Goal: Task Accomplishment & Management: Use online tool/utility

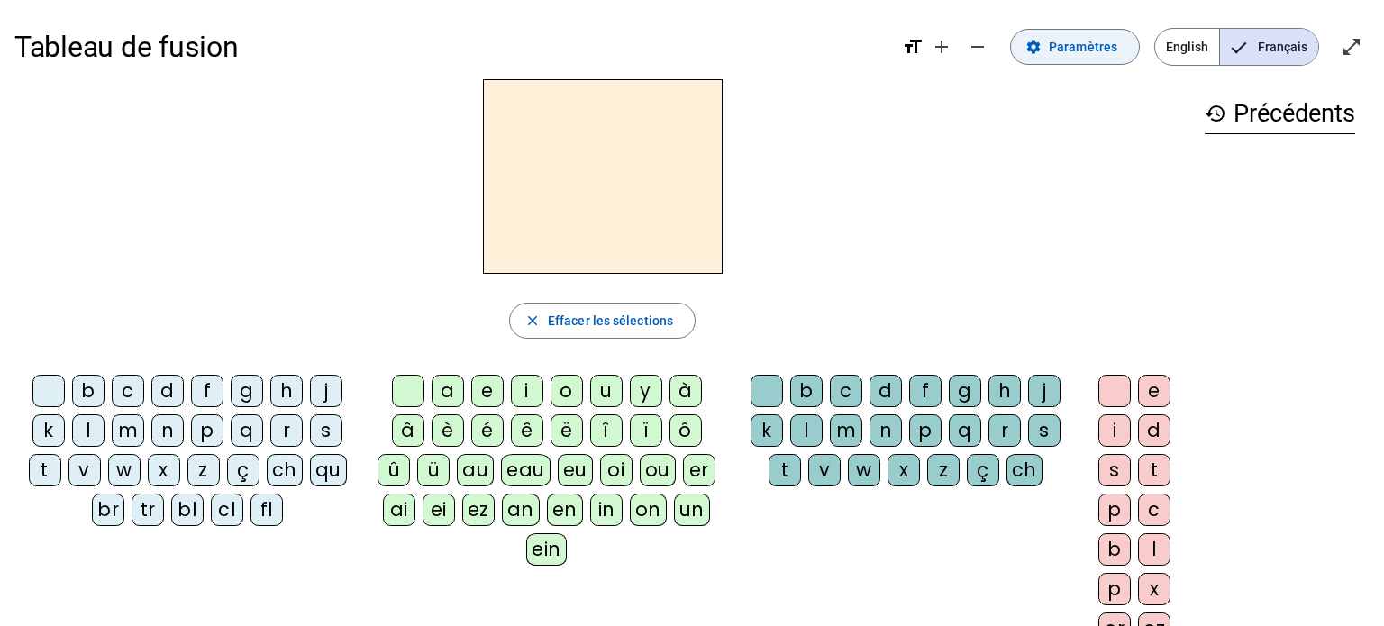
click at [1063, 51] on span "Paramètres" at bounding box center [1083, 47] width 68 height 22
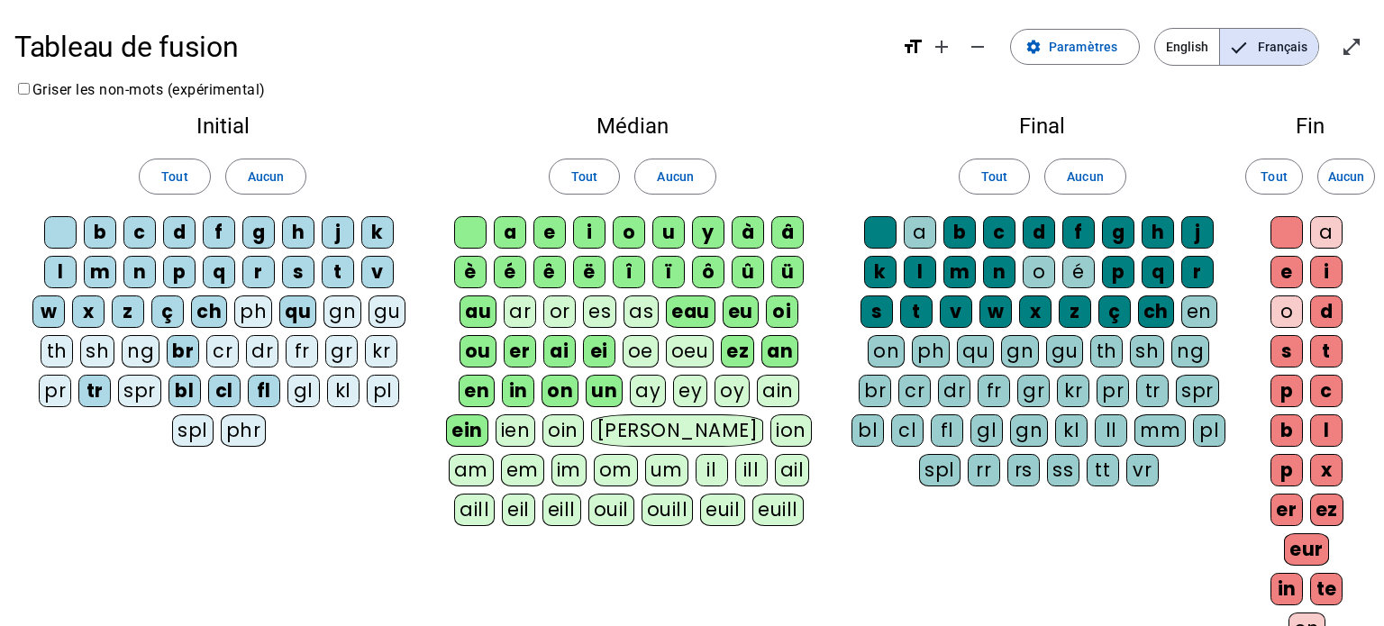
click at [291, 351] on div "fr" at bounding box center [302, 351] width 32 height 32
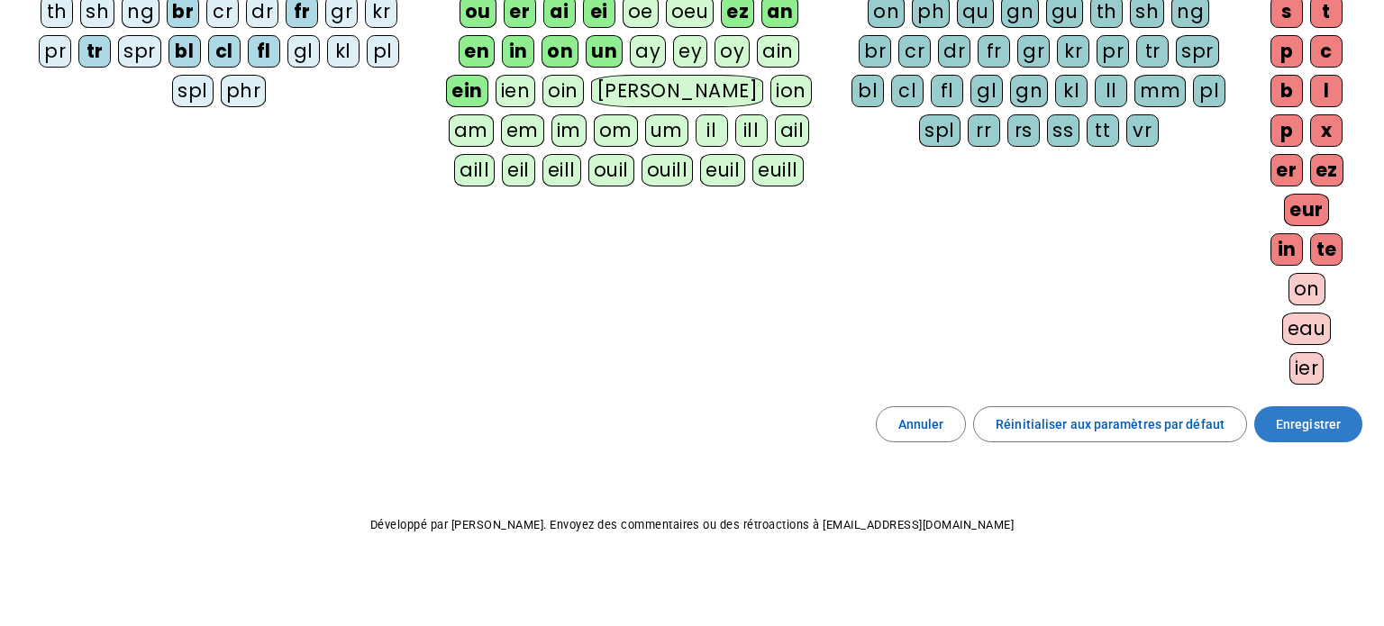
click at [1314, 428] on span "Enregistrer" at bounding box center [1308, 425] width 65 height 22
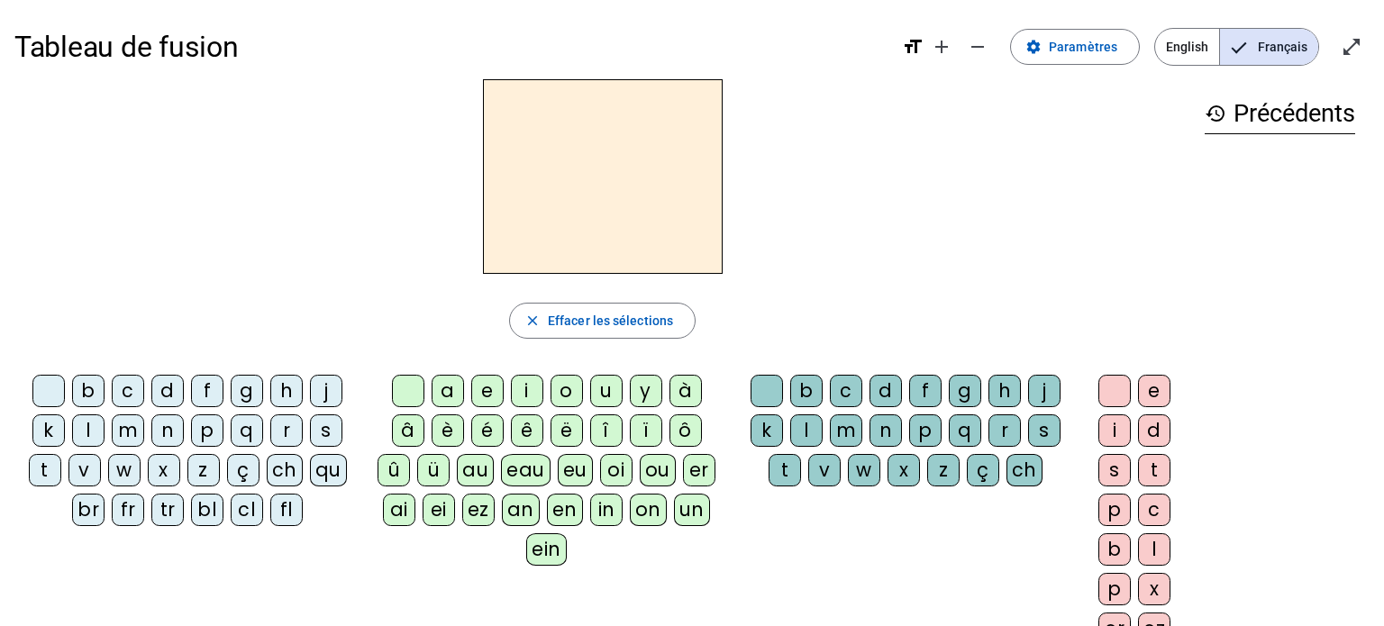
click at [205, 423] on div "p" at bounding box center [207, 430] width 32 height 32
click at [537, 544] on div "ein" at bounding box center [546, 549] width 41 height 32
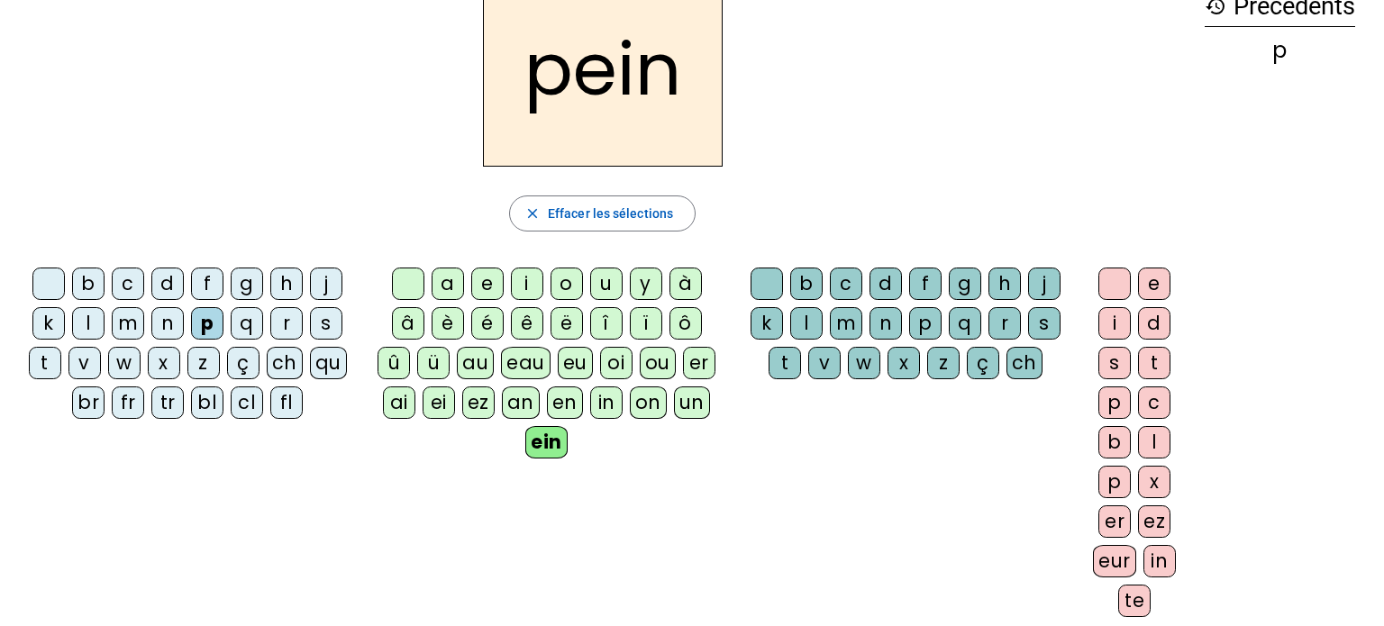
scroll to position [119, 0]
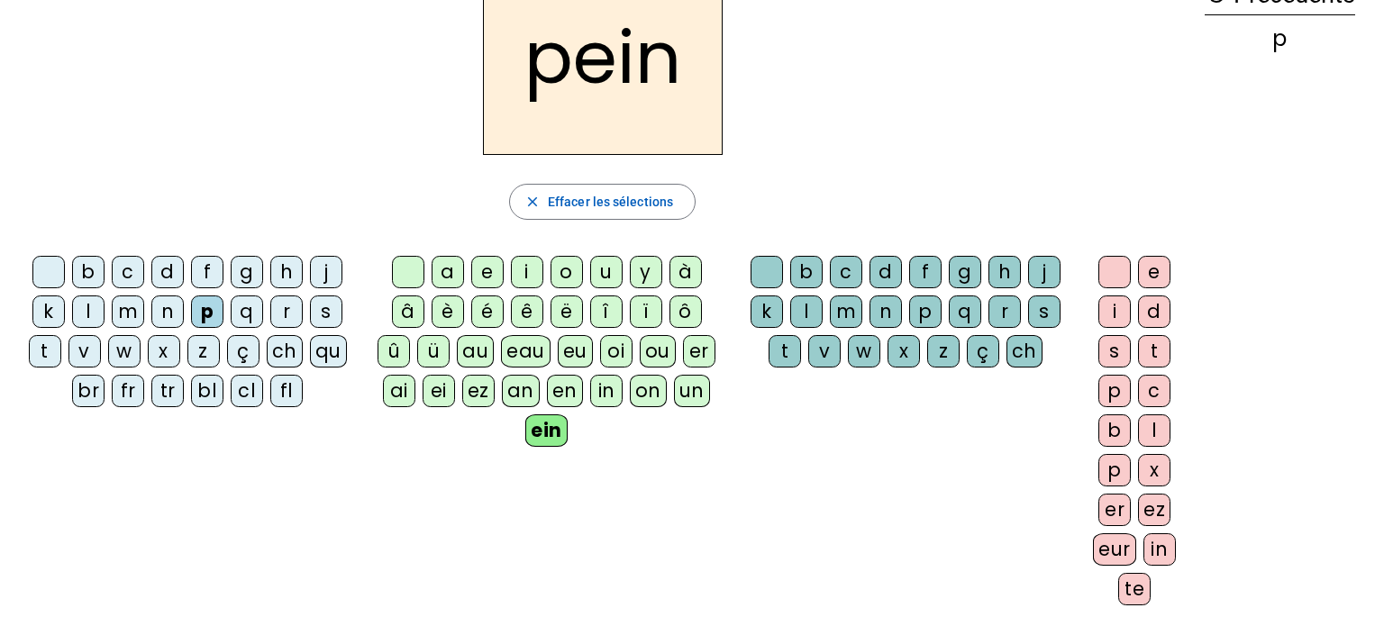
click at [1121, 579] on div "te" at bounding box center [1134, 589] width 32 height 32
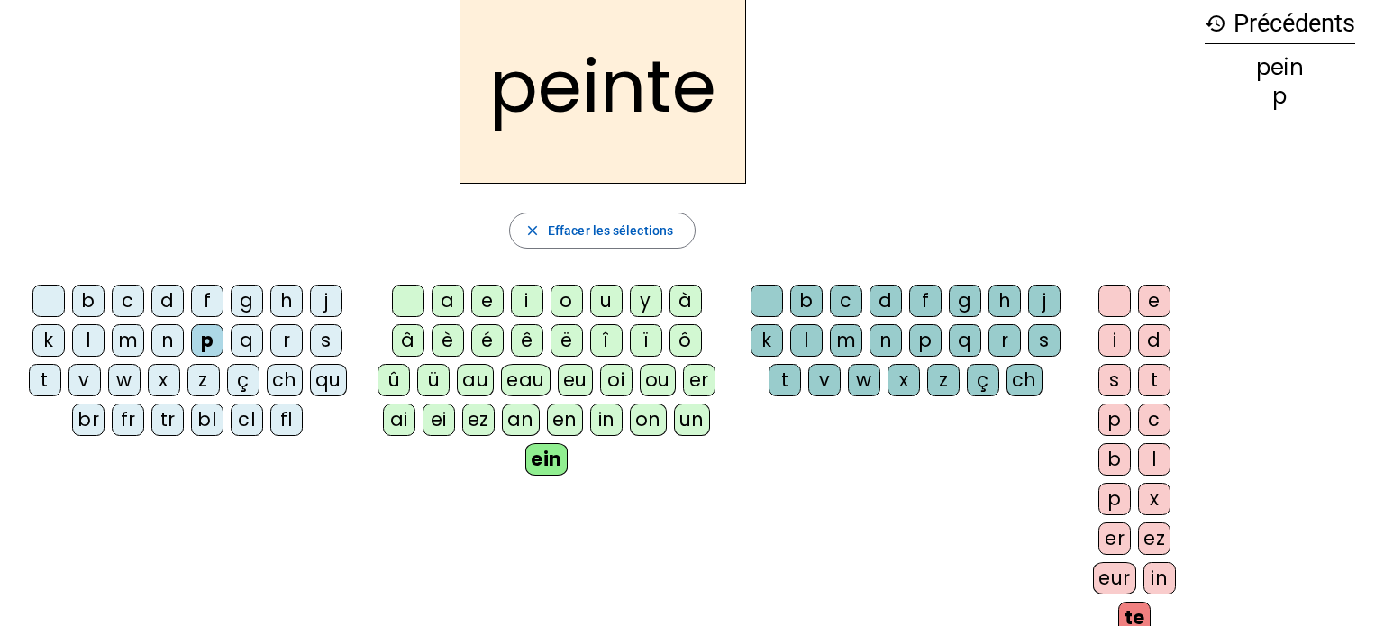
scroll to position [32, 0]
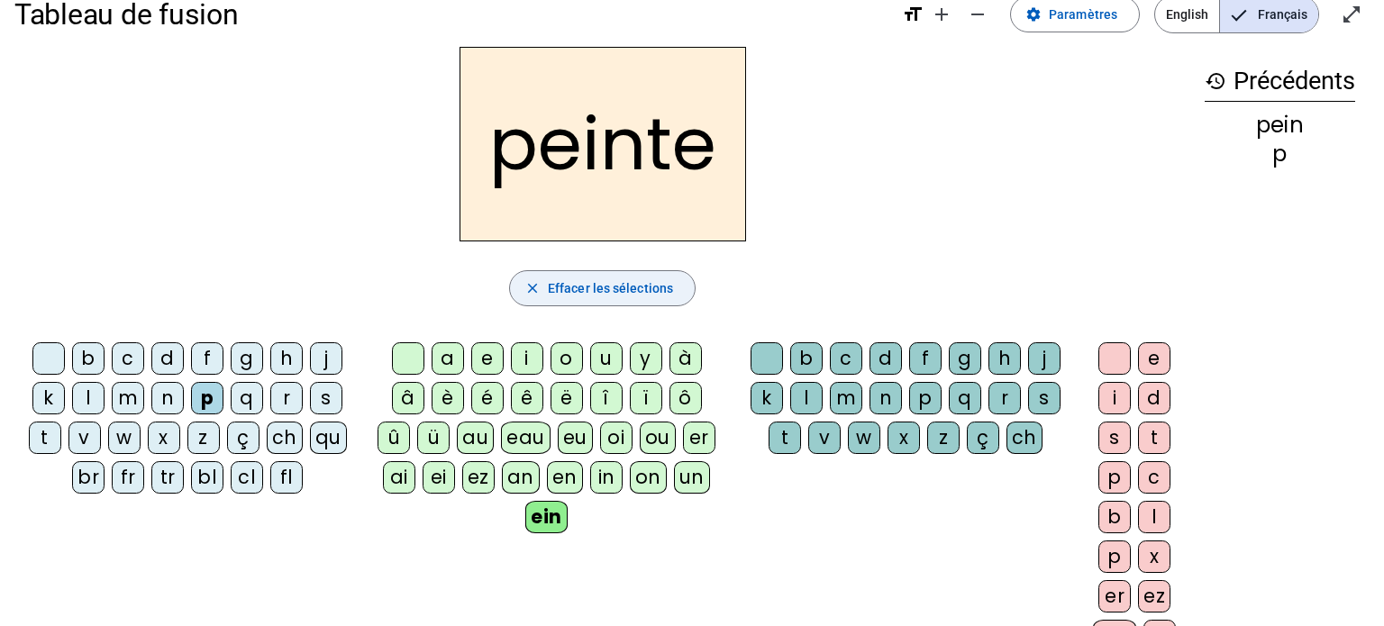
click at [641, 286] on span "Effacer les sélections" at bounding box center [610, 288] width 125 height 22
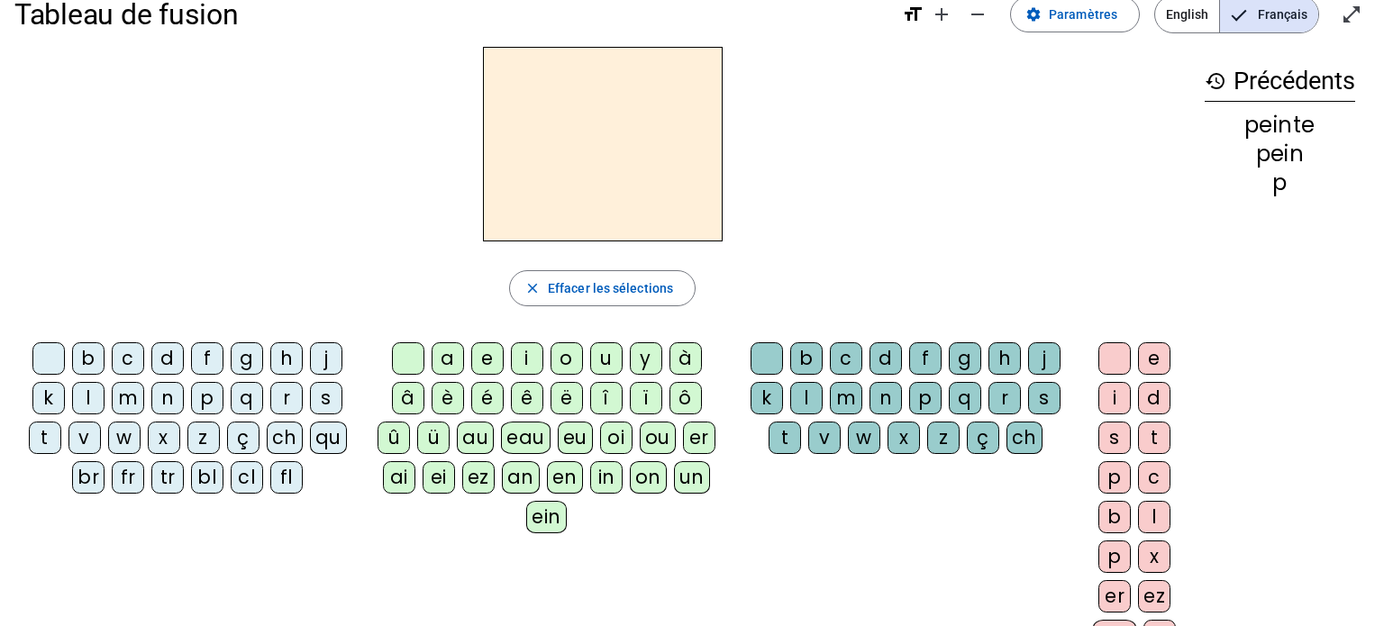
click at [36, 440] on div "t" at bounding box center [45, 438] width 32 height 32
click at [530, 524] on div "ein" at bounding box center [546, 517] width 41 height 32
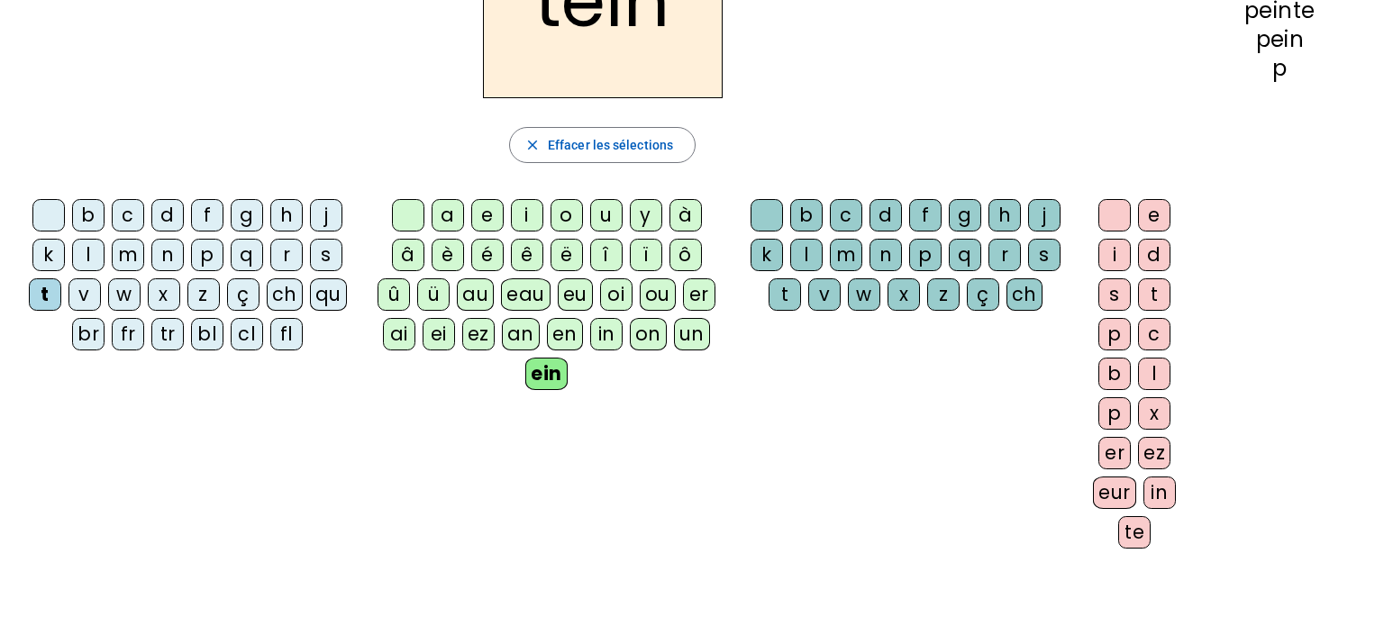
scroll to position [180, 0]
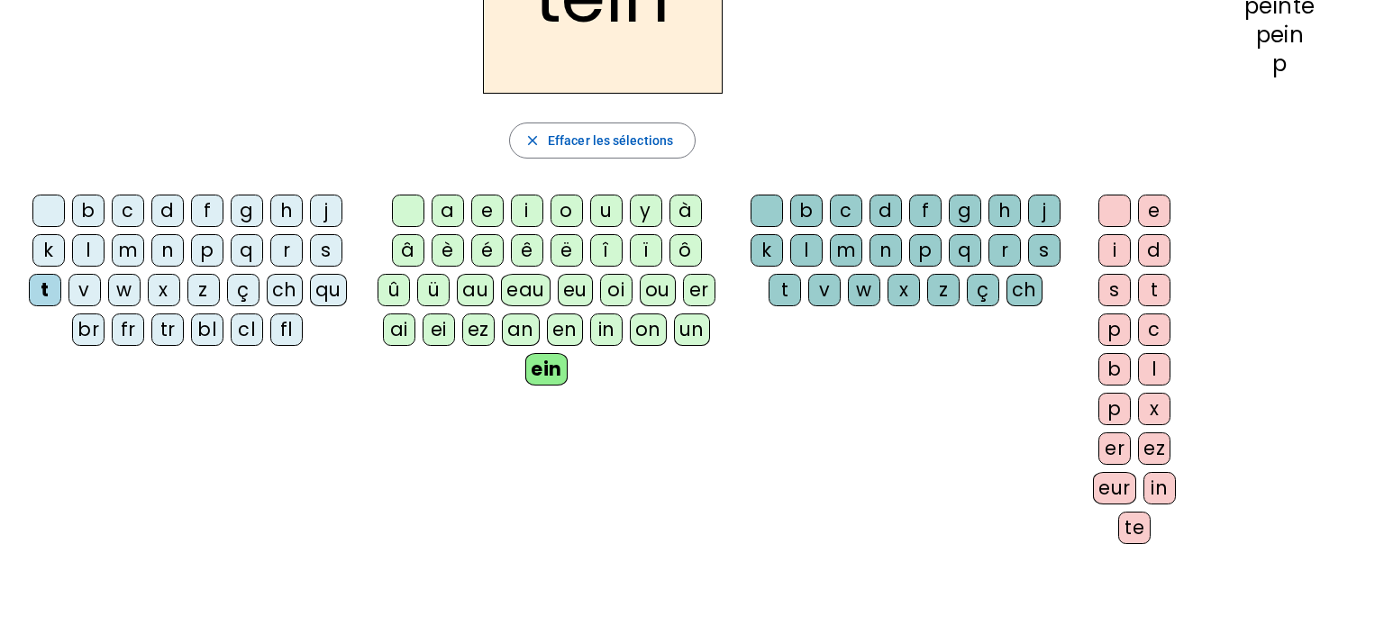
click at [1126, 537] on div "te" at bounding box center [1134, 528] width 32 height 32
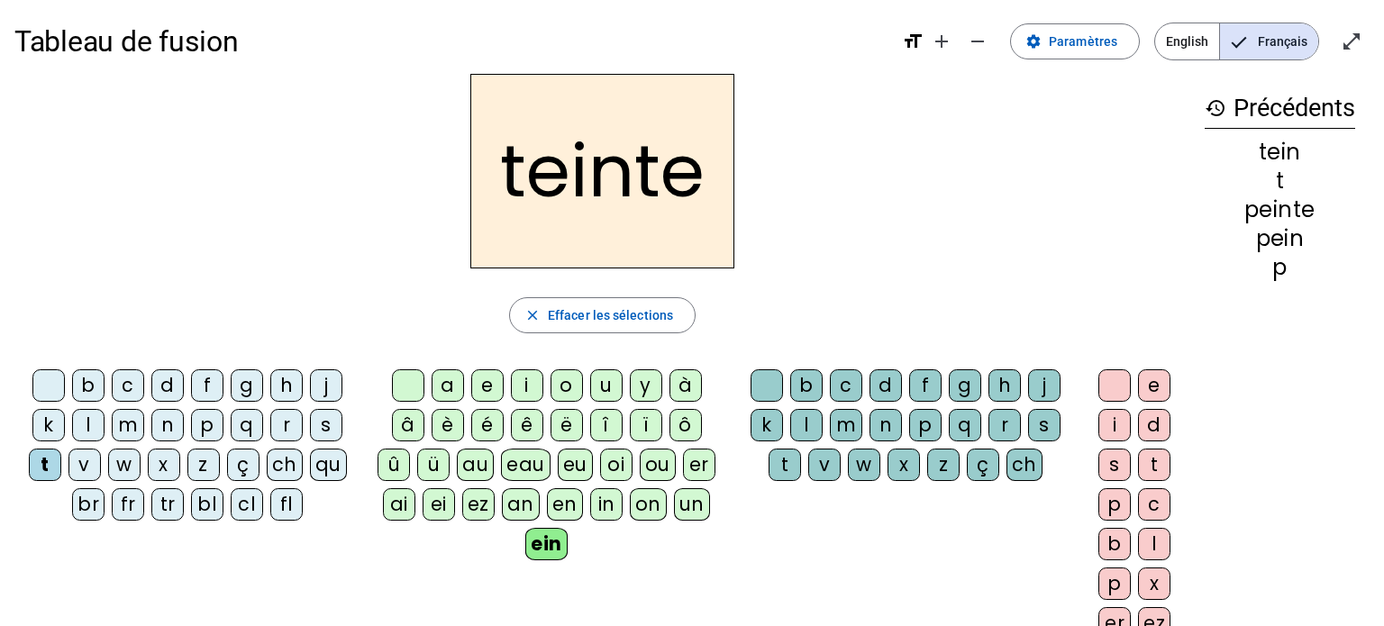
scroll to position [0, 0]
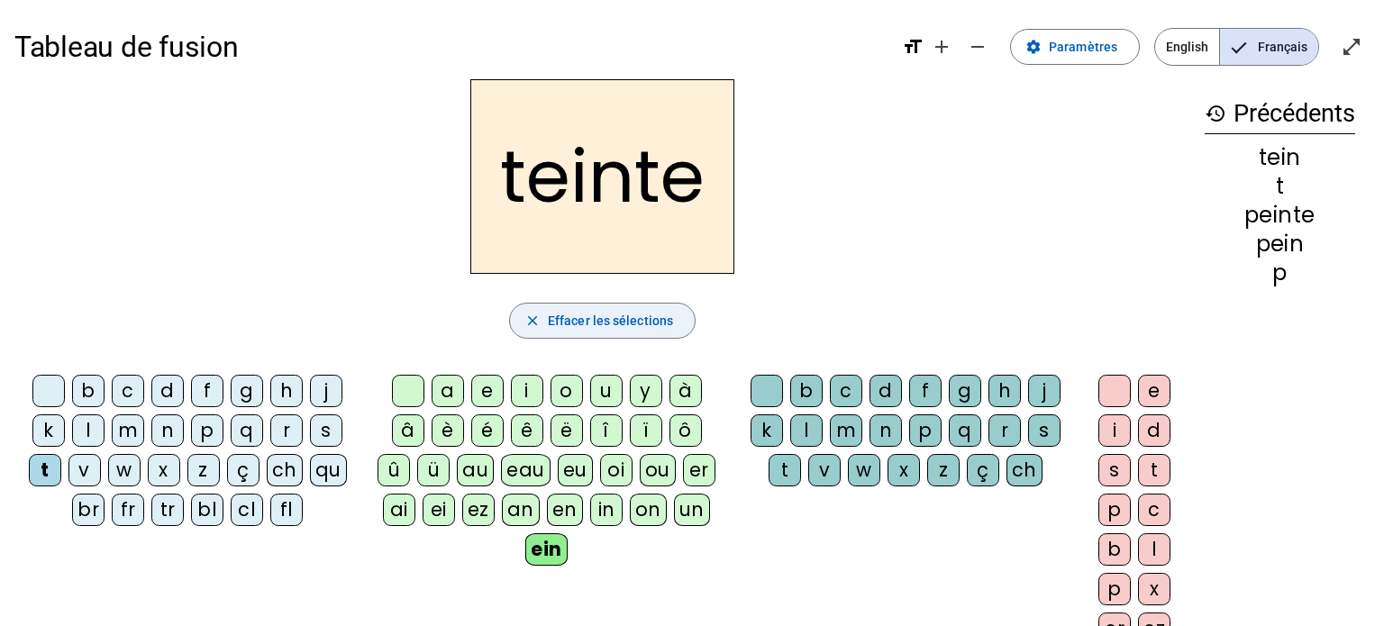
click at [662, 332] on span "button" at bounding box center [602, 320] width 185 height 43
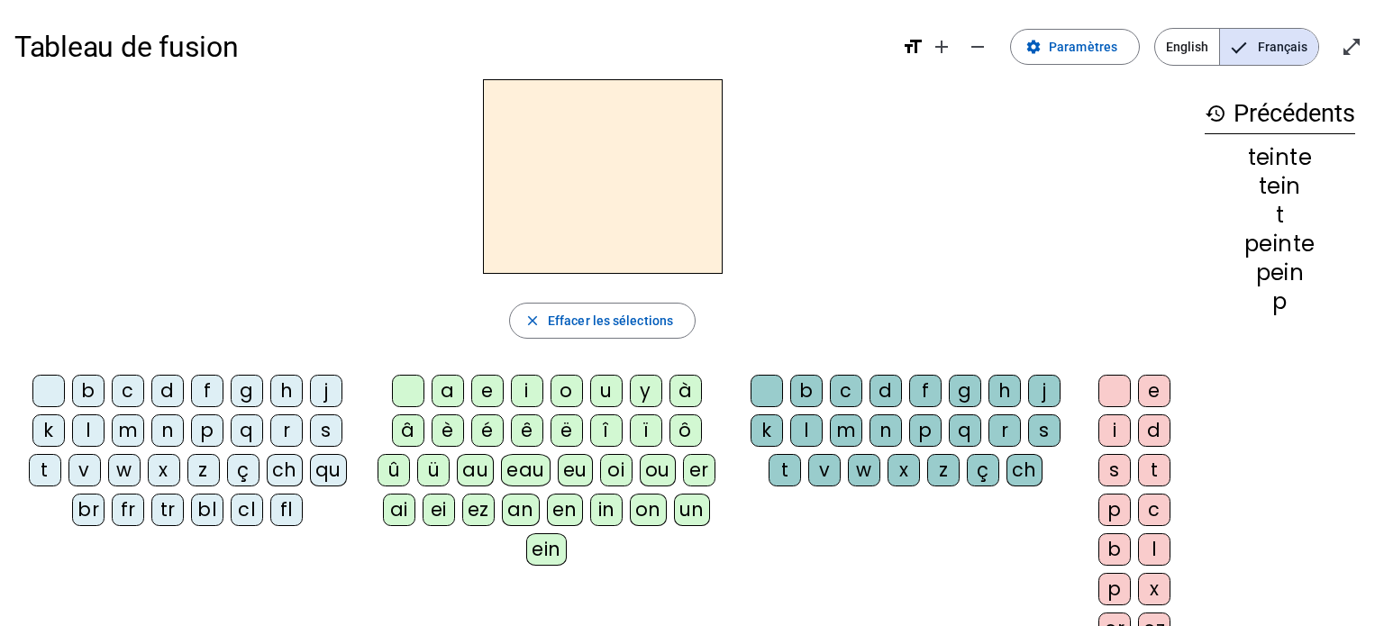
click at [52, 470] on div "t" at bounding box center [45, 470] width 32 height 32
click at [533, 538] on div "ein" at bounding box center [546, 549] width 41 height 32
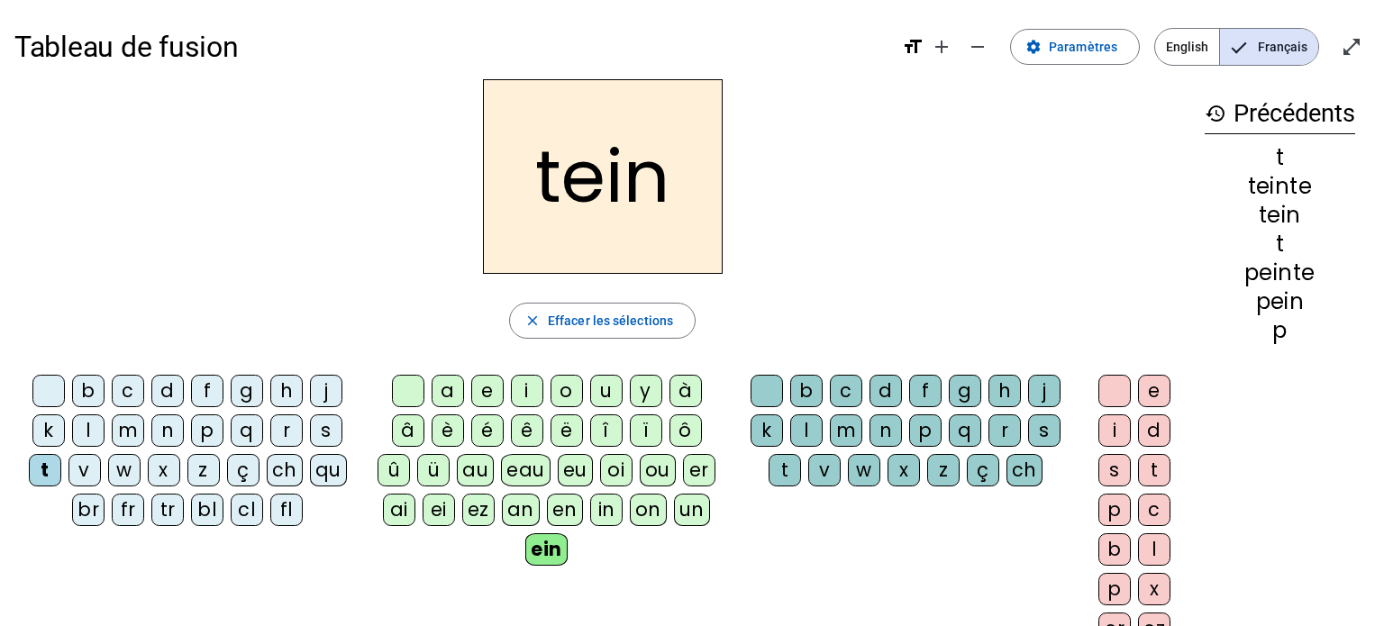
click at [1114, 477] on div "s" at bounding box center [1114, 470] width 32 height 32
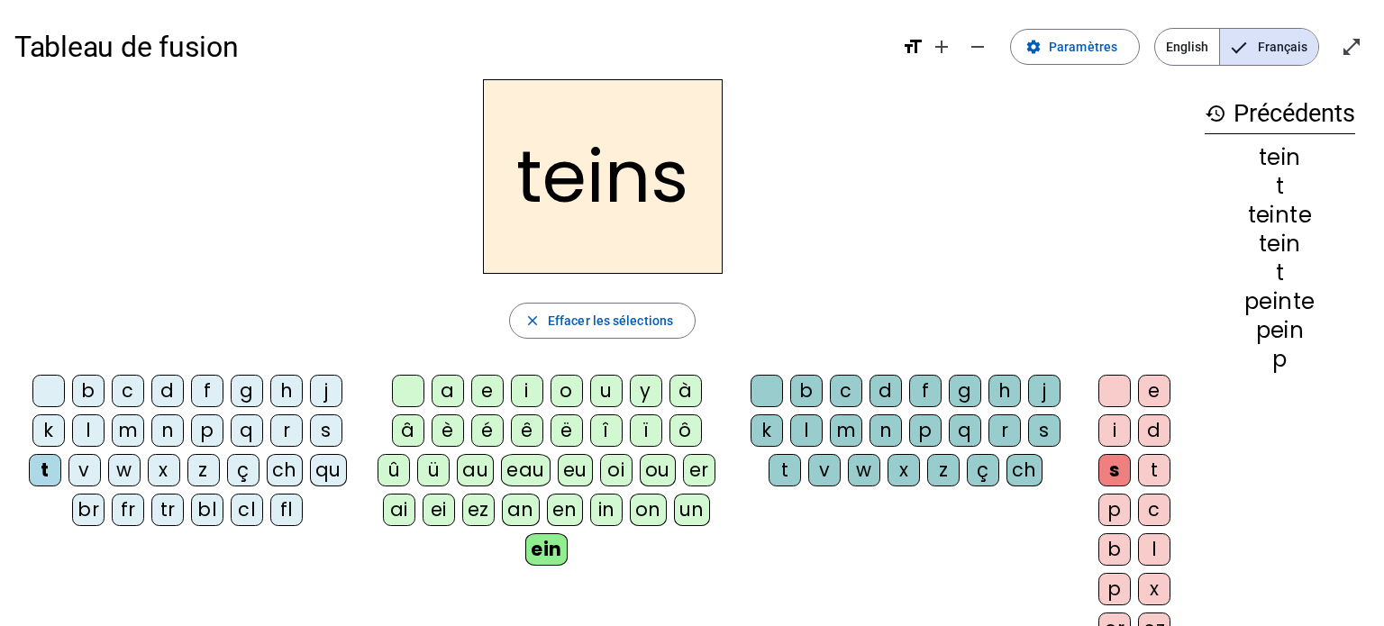
click at [1114, 479] on div "s" at bounding box center [1114, 470] width 32 height 32
click at [1113, 476] on div "s" at bounding box center [1114, 470] width 32 height 32
click at [1153, 396] on div "e" at bounding box center [1154, 391] width 32 height 32
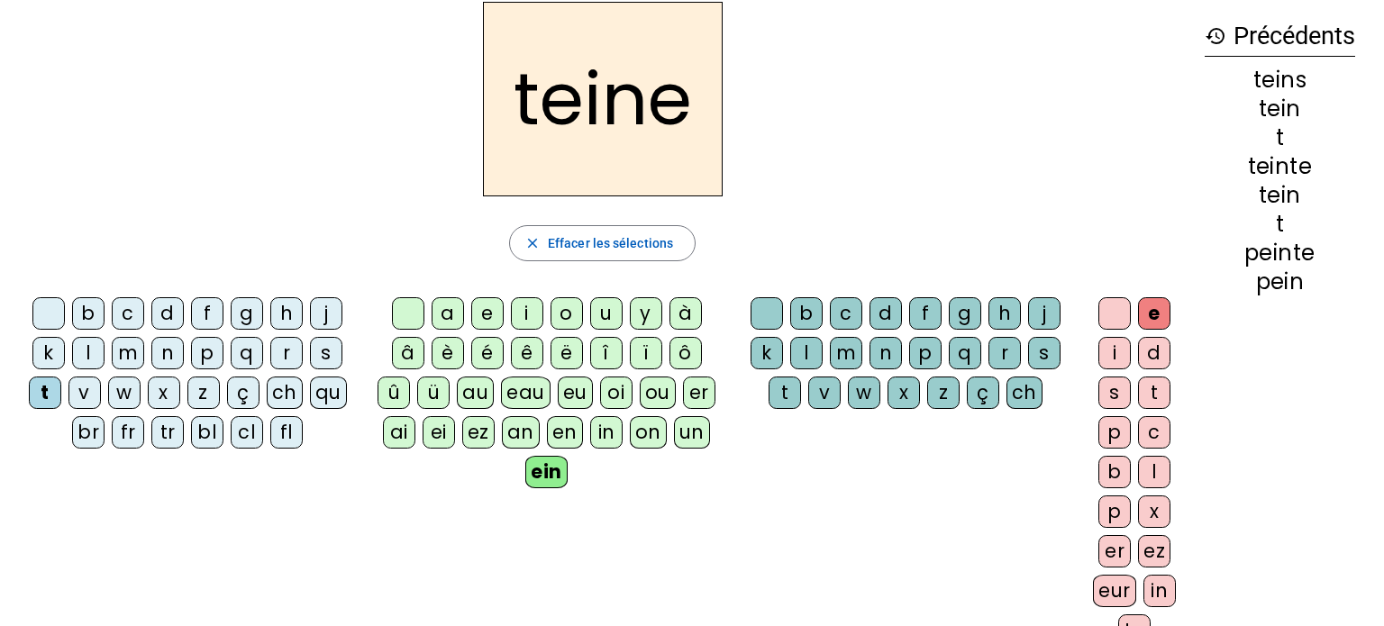
scroll to position [95, 0]
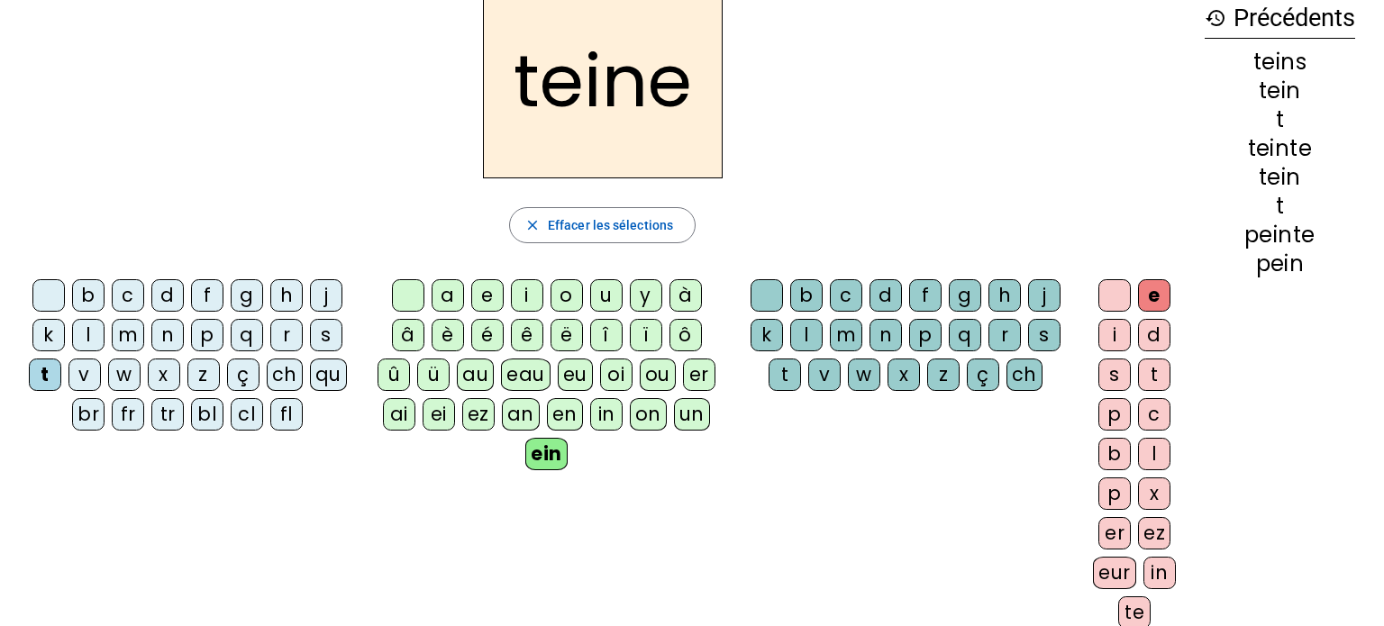
click at [1120, 533] on div "er" at bounding box center [1114, 533] width 32 height 32
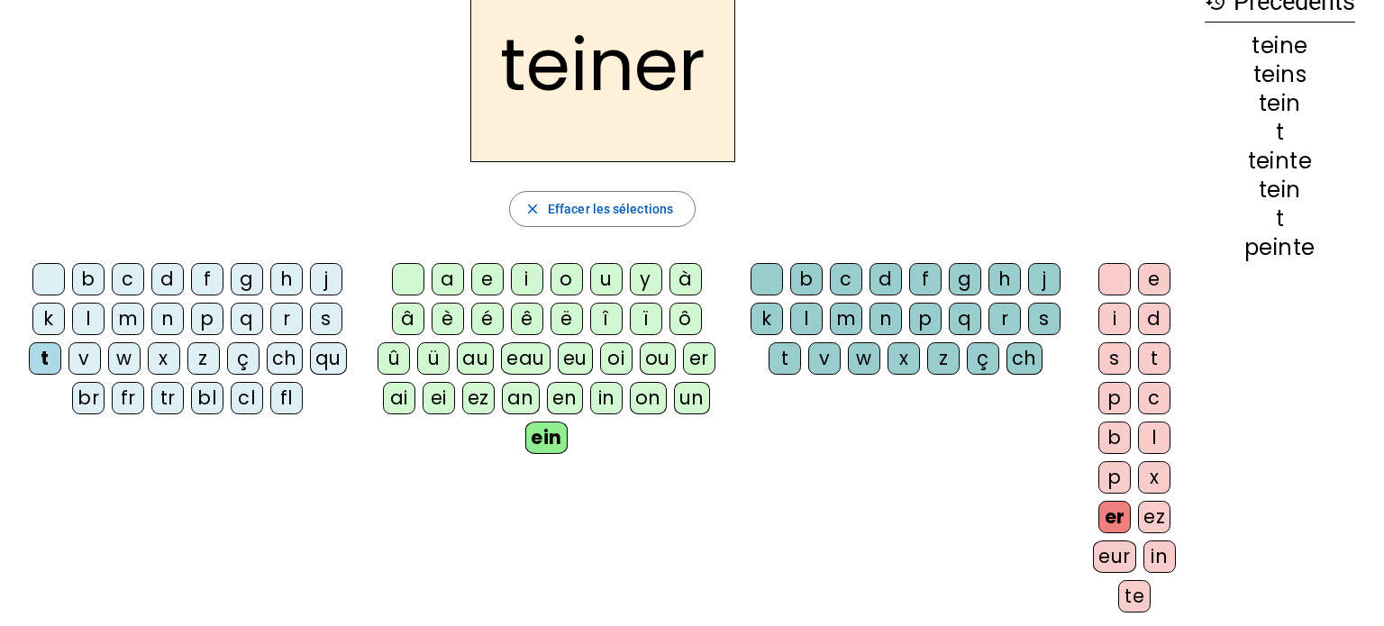
scroll to position [113, 0]
click at [1146, 279] on div "e" at bounding box center [1154, 278] width 32 height 32
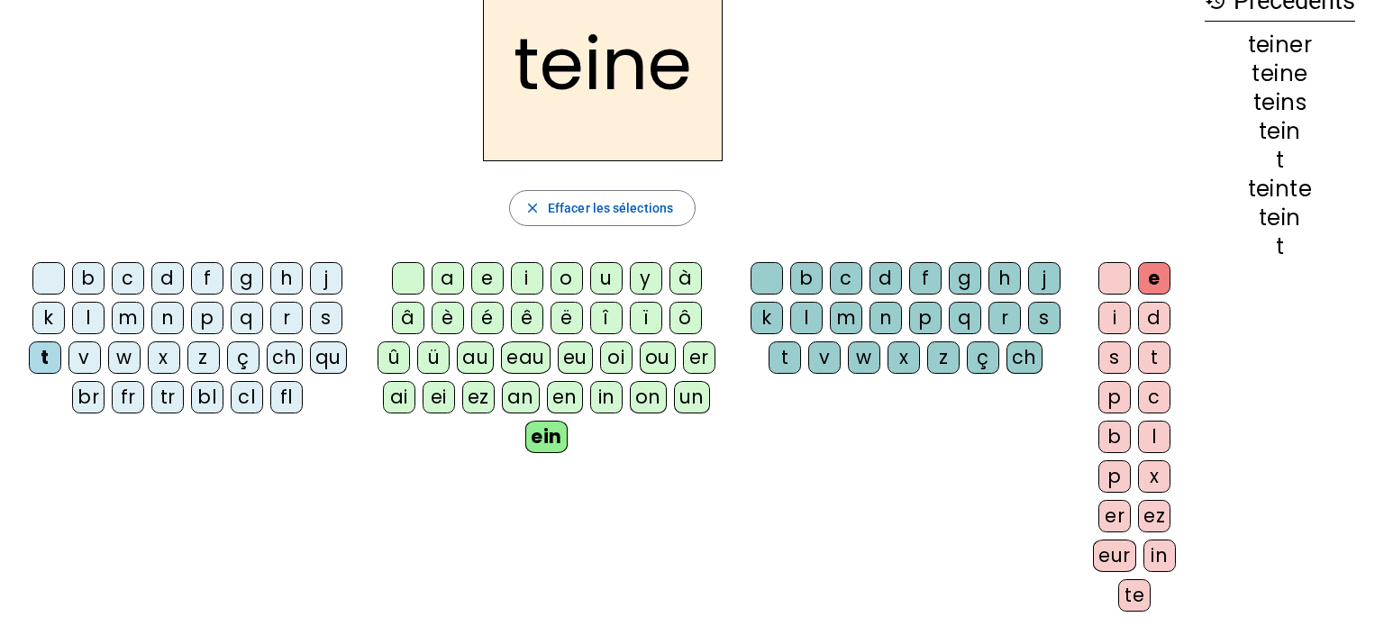
click at [1162, 363] on div "t" at bounding box center [1154, 357] width 32 height 32
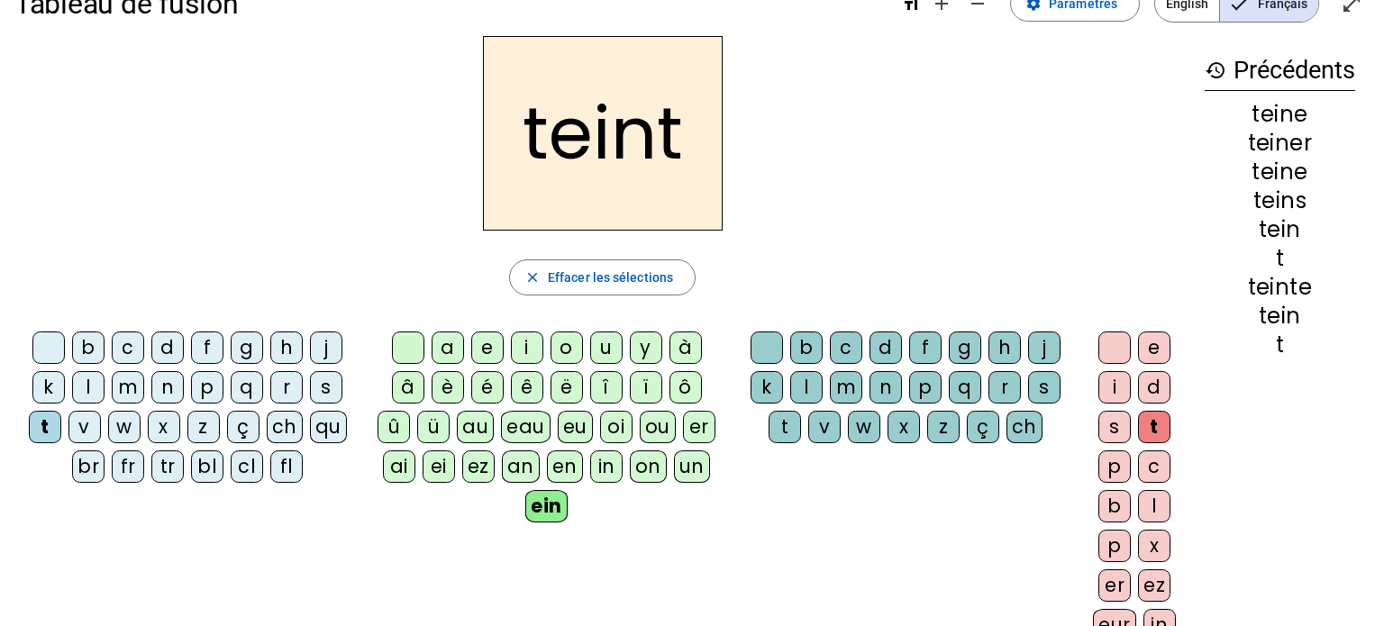
scroll to position [42, 0]
click at [206, 347] on div "f" at bounding box center [207, 348] width 32 height 32
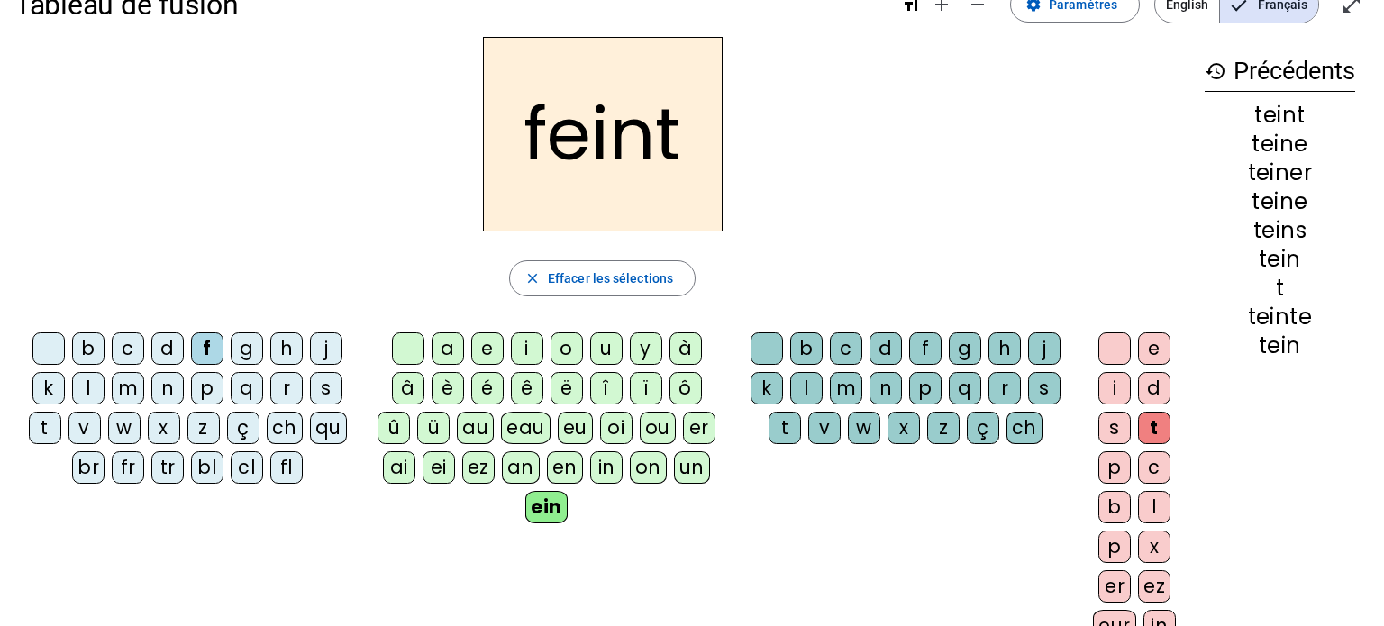
click at [551, 519] on div "ein" at bounding box center [546, 507] width 42 height 32
click at [664, 259] on span "button" at bounding box center [602, 278] width 185 height 43
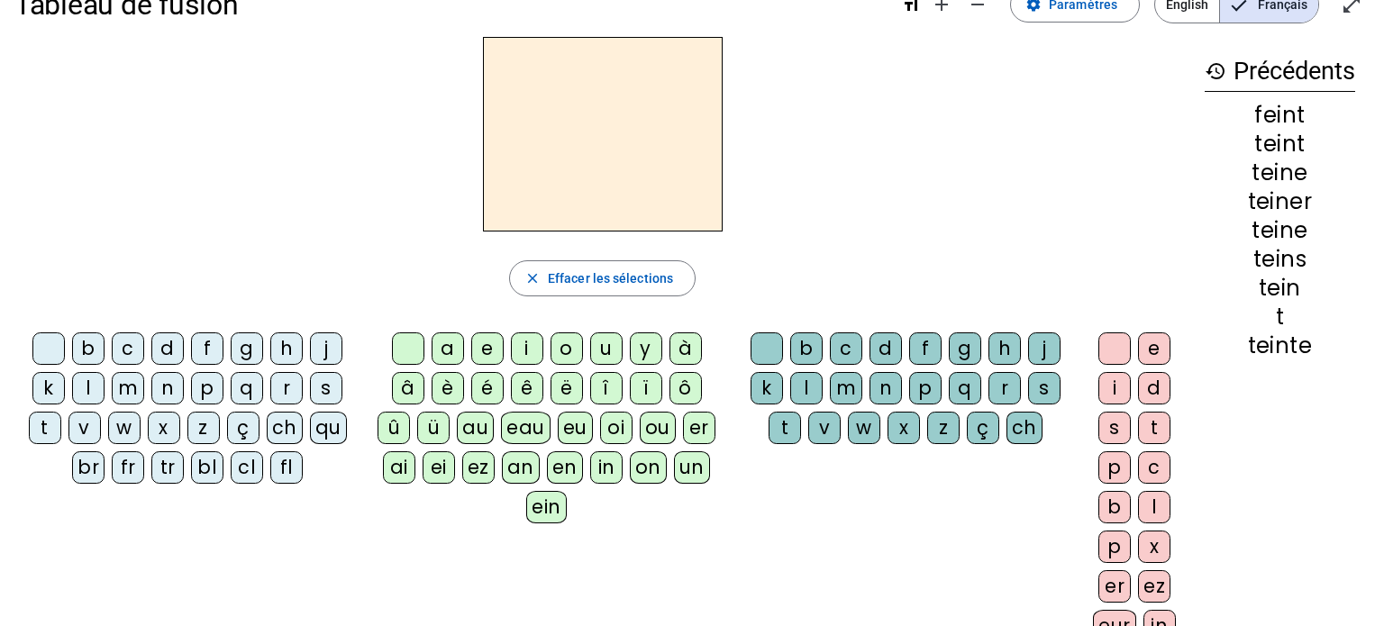
click at [215, 396] on div "p" at bounding box center [207, 388] width 32 height 32
click at [558, 515] on div "ein" at bounding box center [546, 507] width 41 height 32
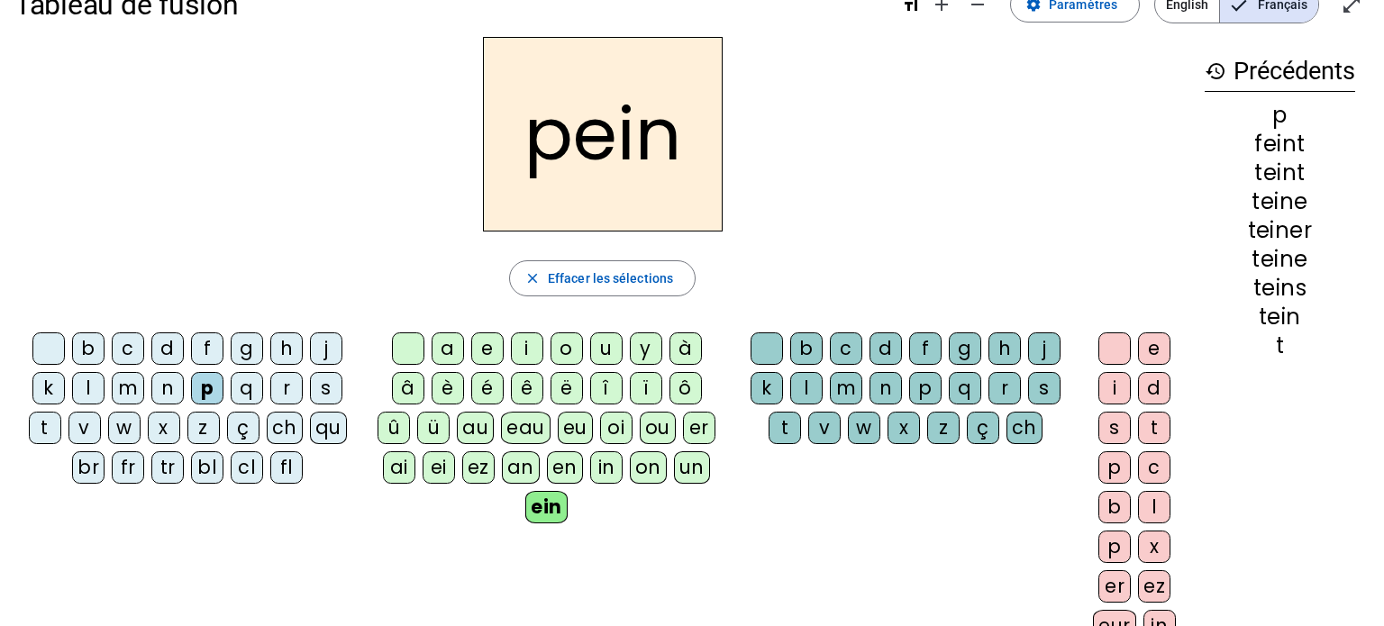
click at [1157, 388] on div "d" at bounding box center [1154, 388] width 32 height 32
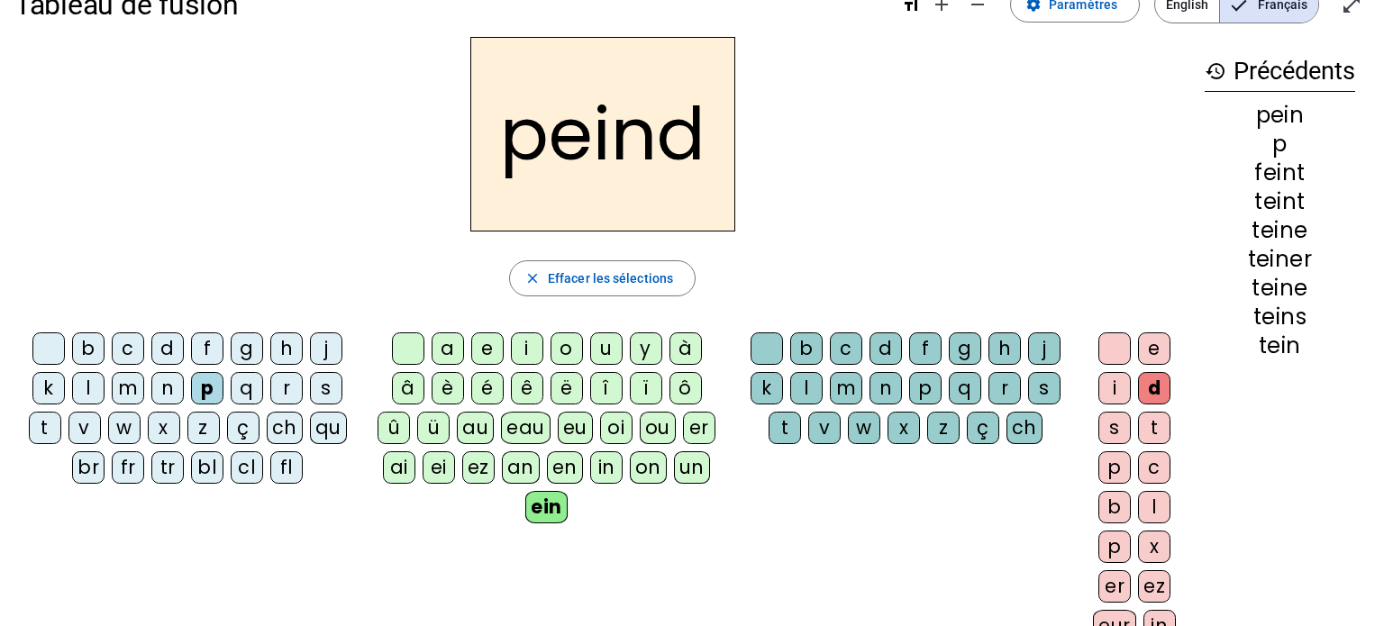
click at [1115, 425] on div "s" at bounding box center [1114, 428] width 32 height 32
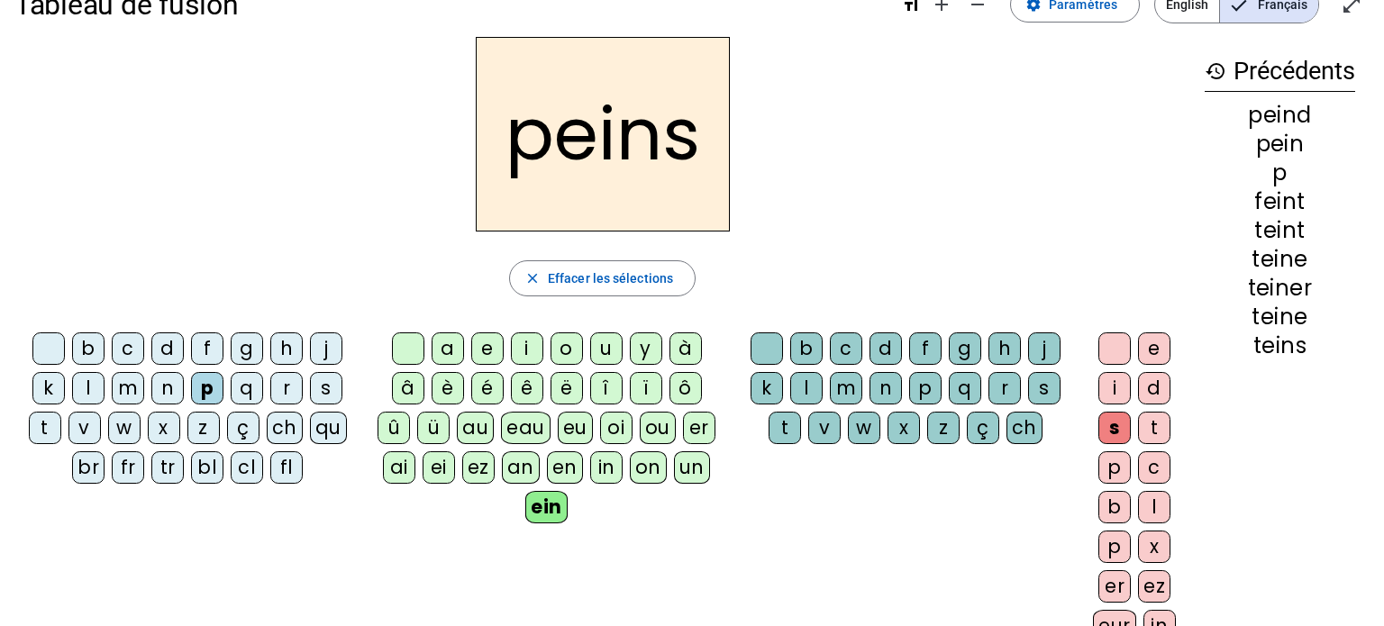
click at [1144, 429] on div "t" at bounding box center [1154, 428] width 32 height 32
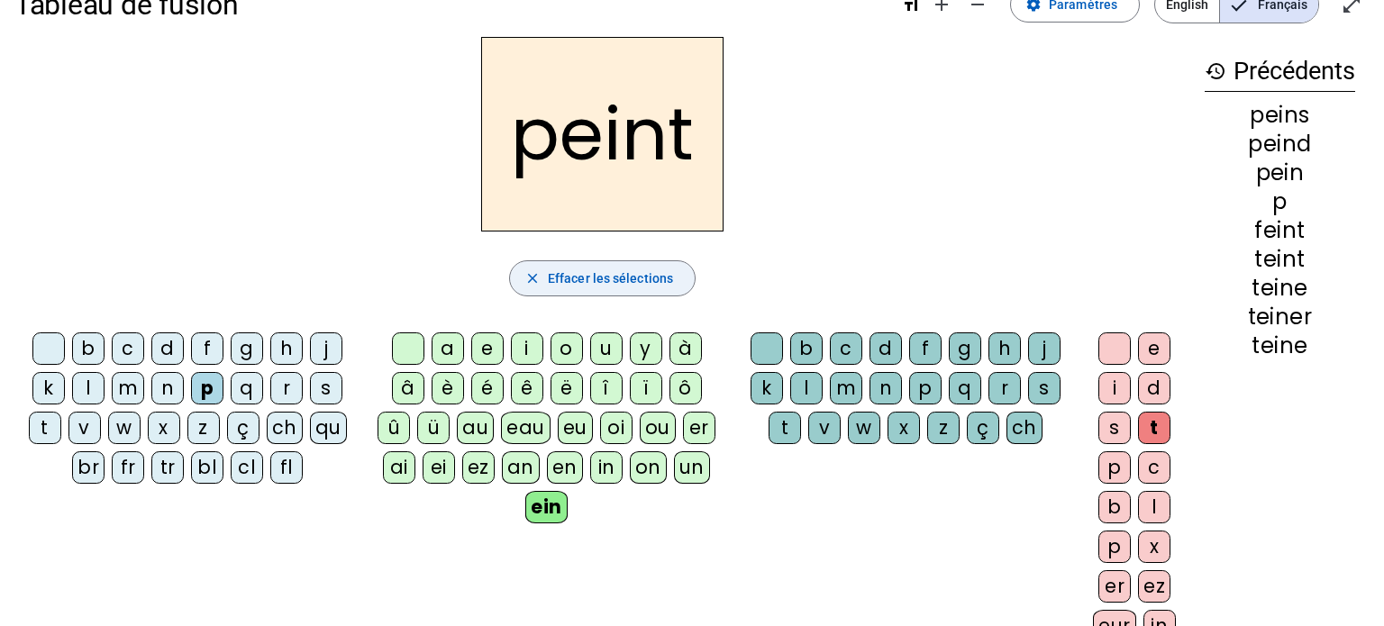
click at [663, 268] on span "Effacer les sélections" at bounding box center [610, 279] width 125 height 22
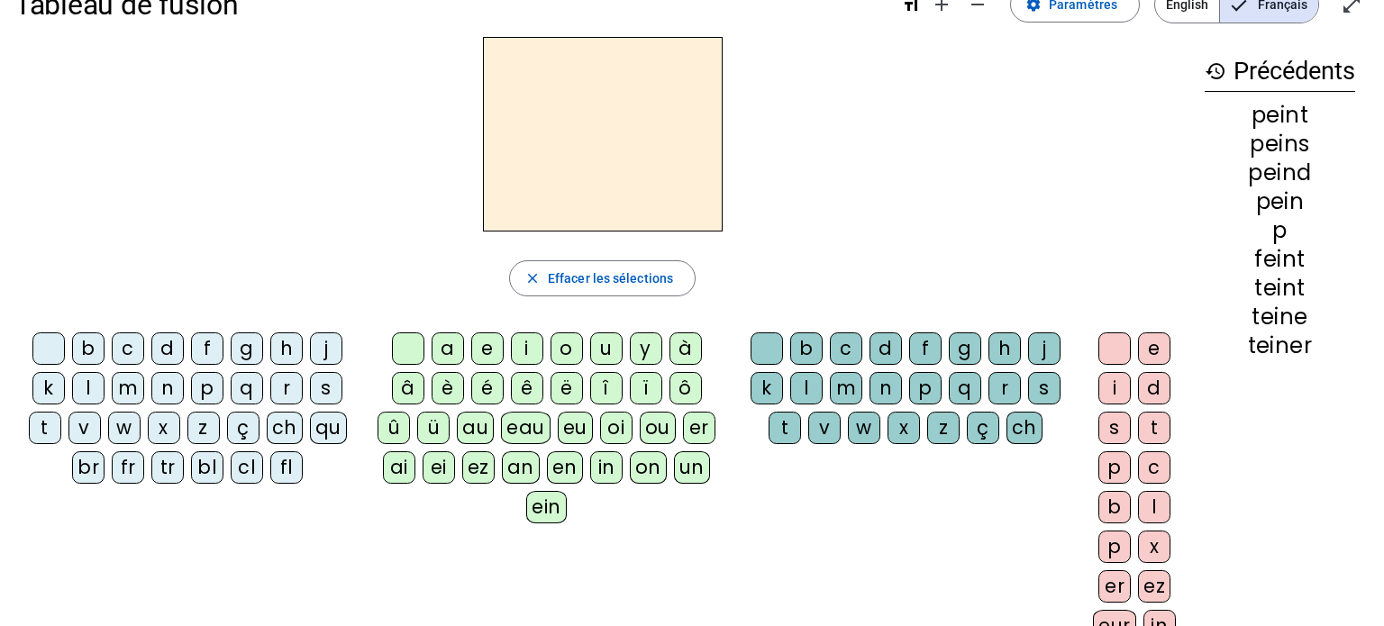
click at [219, 385] on div "p" at bounding box center [207, 388] width 32 height 32
click at [486, 388] on div "é" at bounding box center [487, 388] width 32 height 32
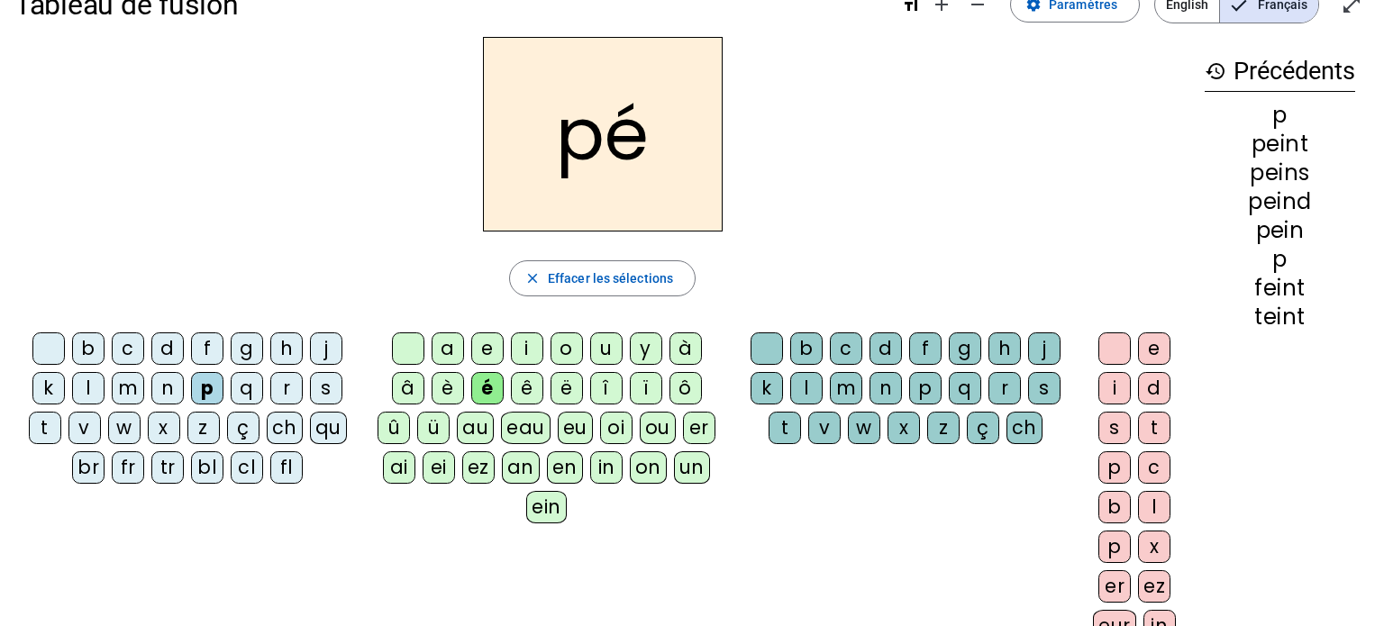
click at [891, 382] on div "n" at bounding box center [885, 388] width 32 height 32
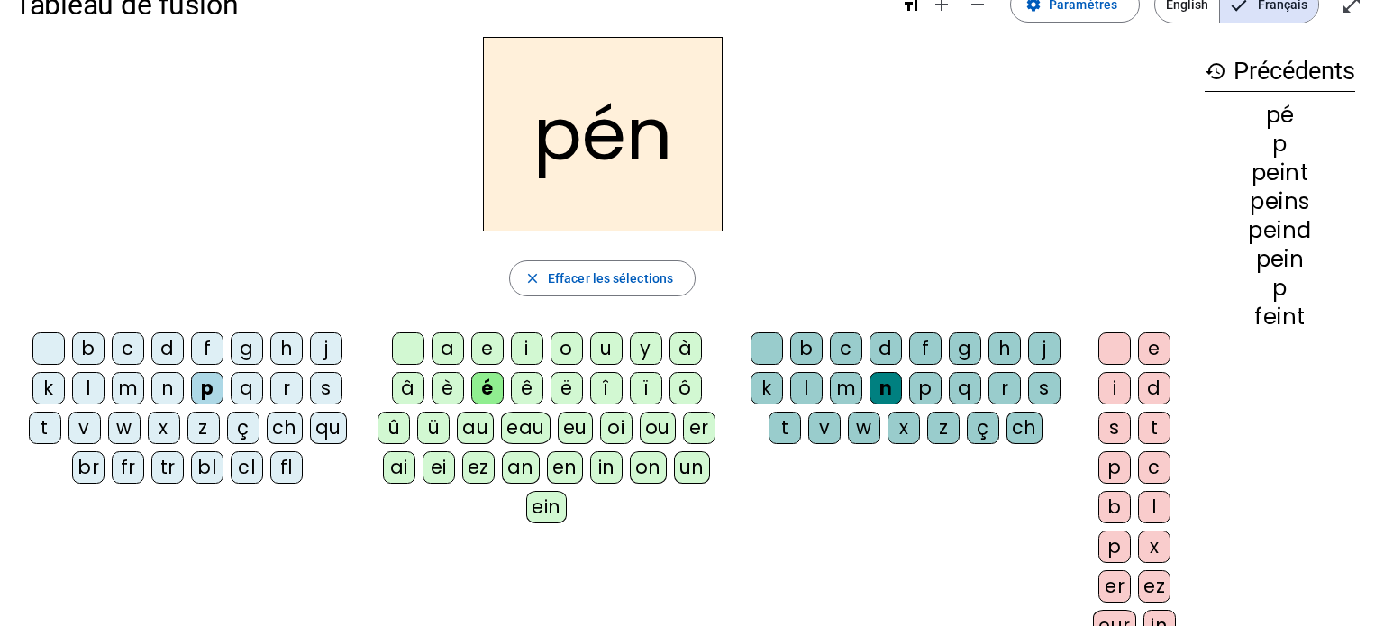
click at [1150, 344] on div "e" at bounding box center [1154, 348] width 32 height 32
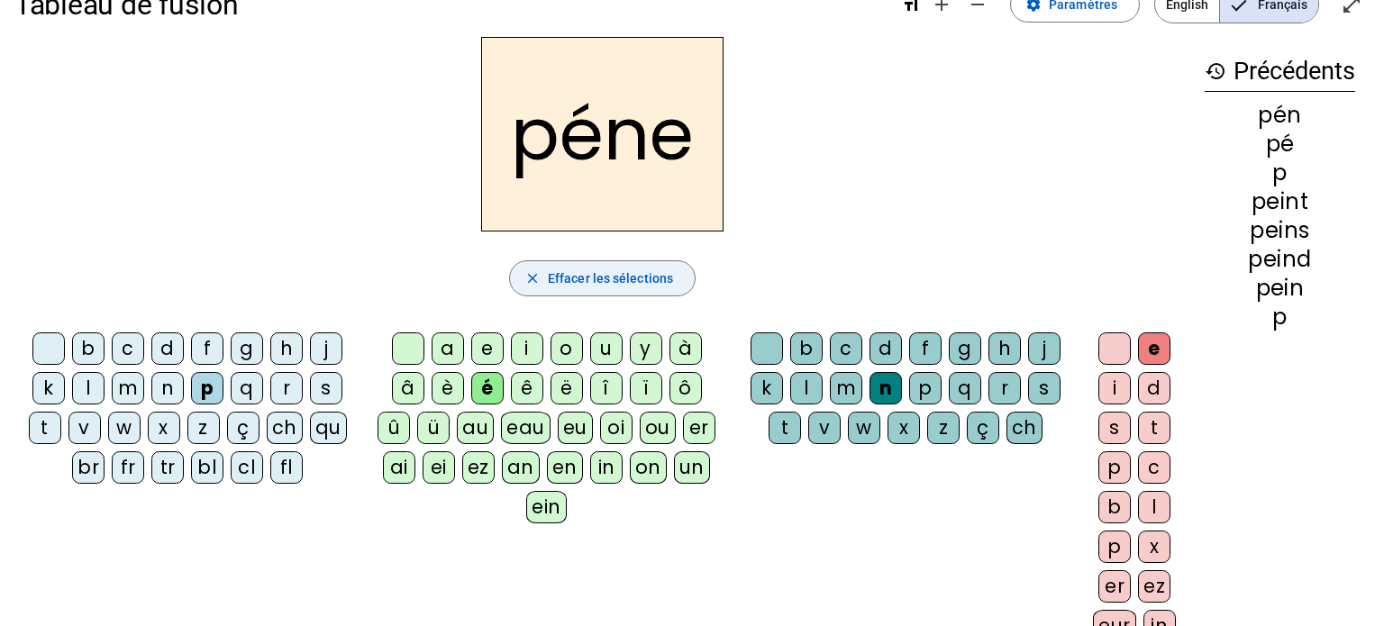
click at [634, 279] on span "Effacer les sélections" at bounding box center [610, 279] width 125 height 22
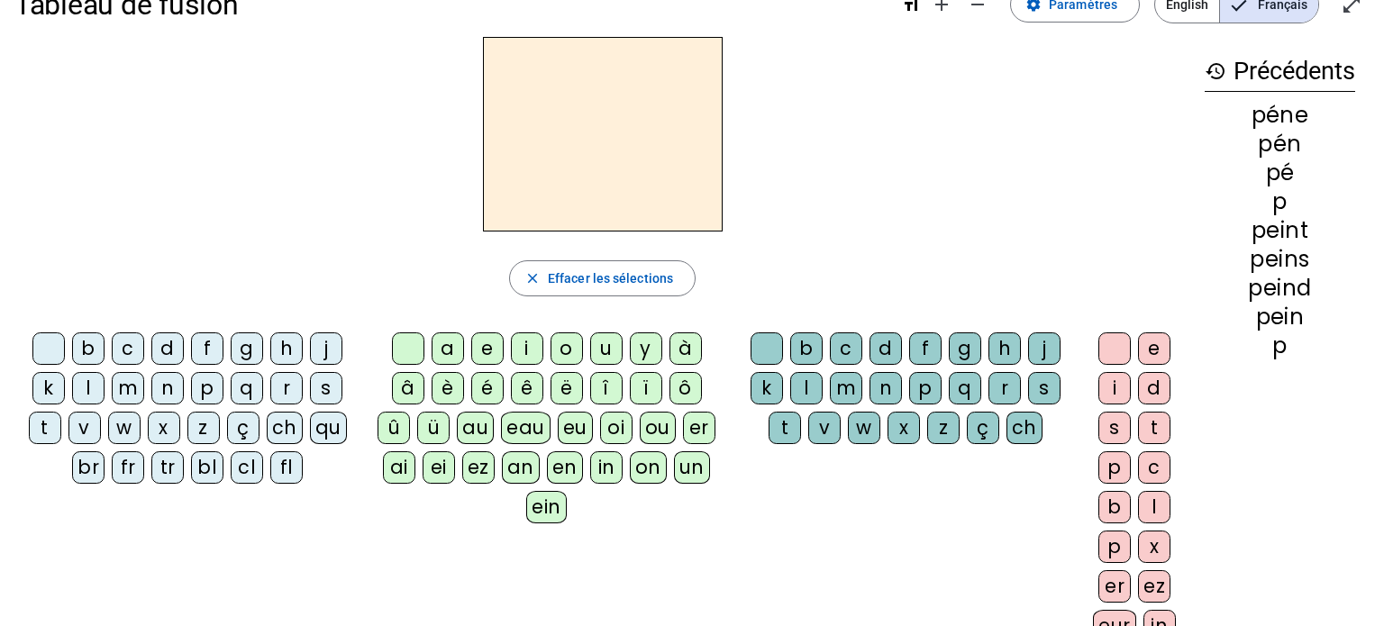
click at [200, 386] on div "p" at bounding box center [207, 388] width 32 height 32
click at [476, 353] on div "e" at bounding box center [487, 348] width 32 height 32
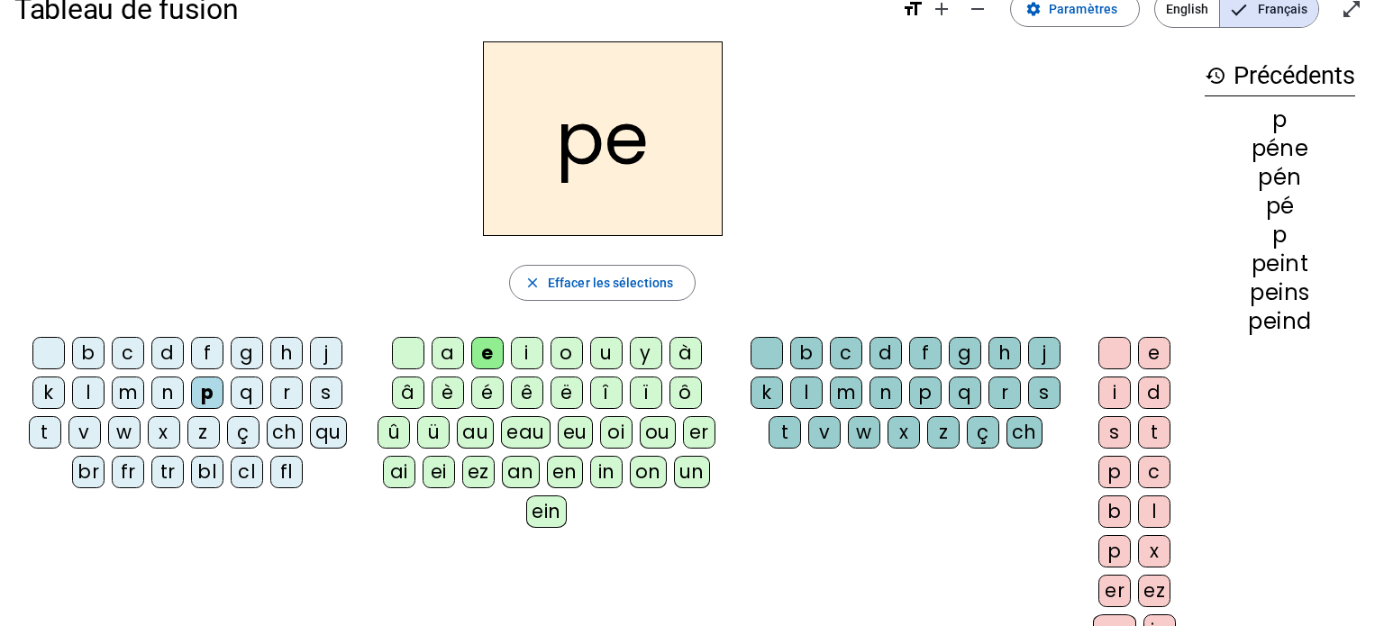
scroll to position [32, 0]
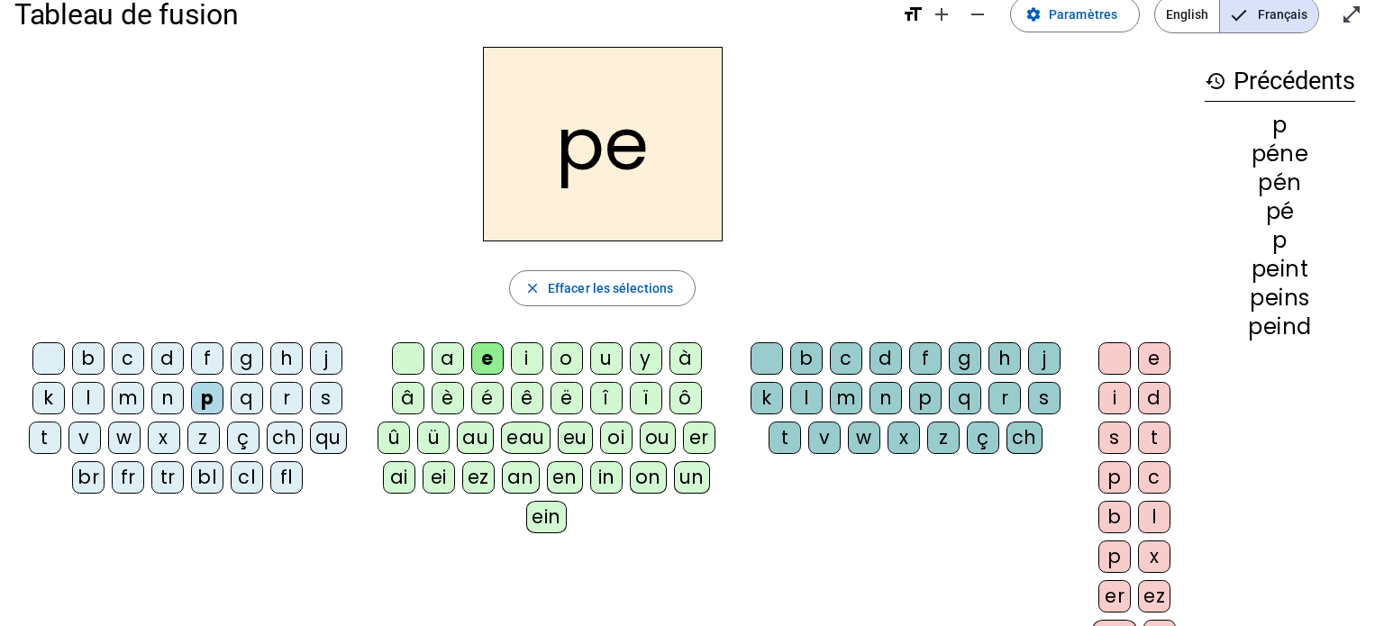
click at [889, 409] on div "n" at bounding box center [885, 398] width 32 height 32
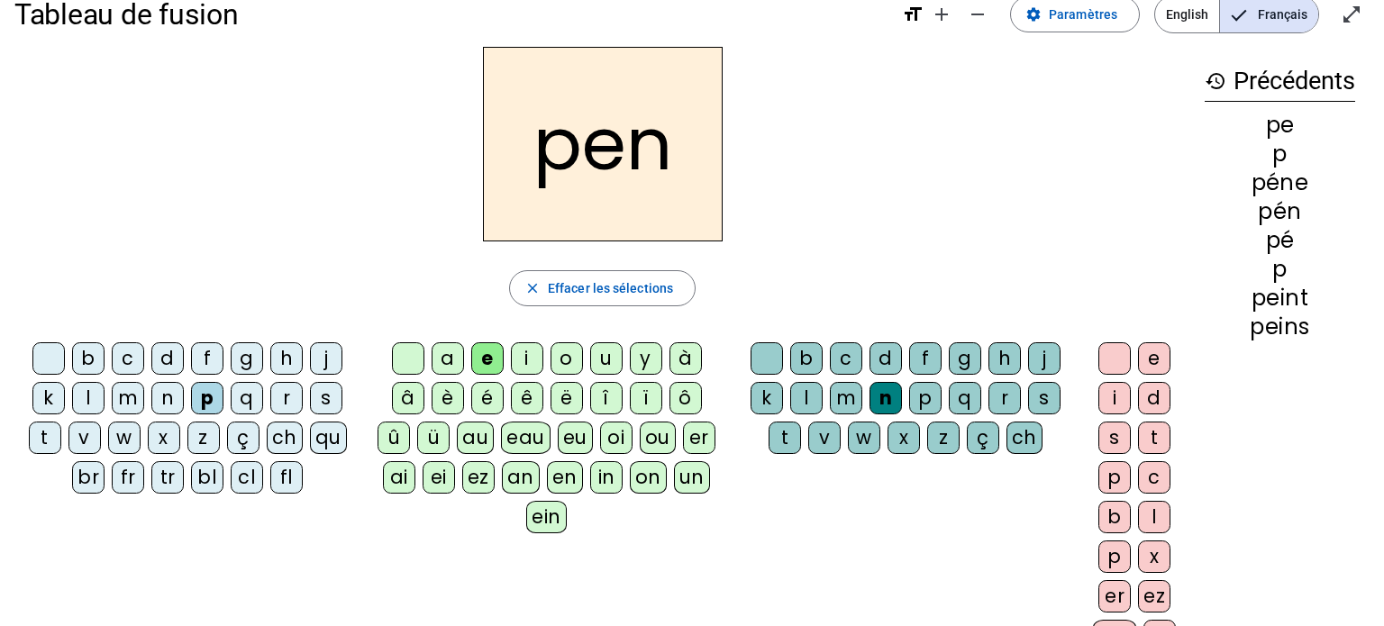
click at [1142, 369] on div "e" at bounding box center [1154, 358] width 32 height 32
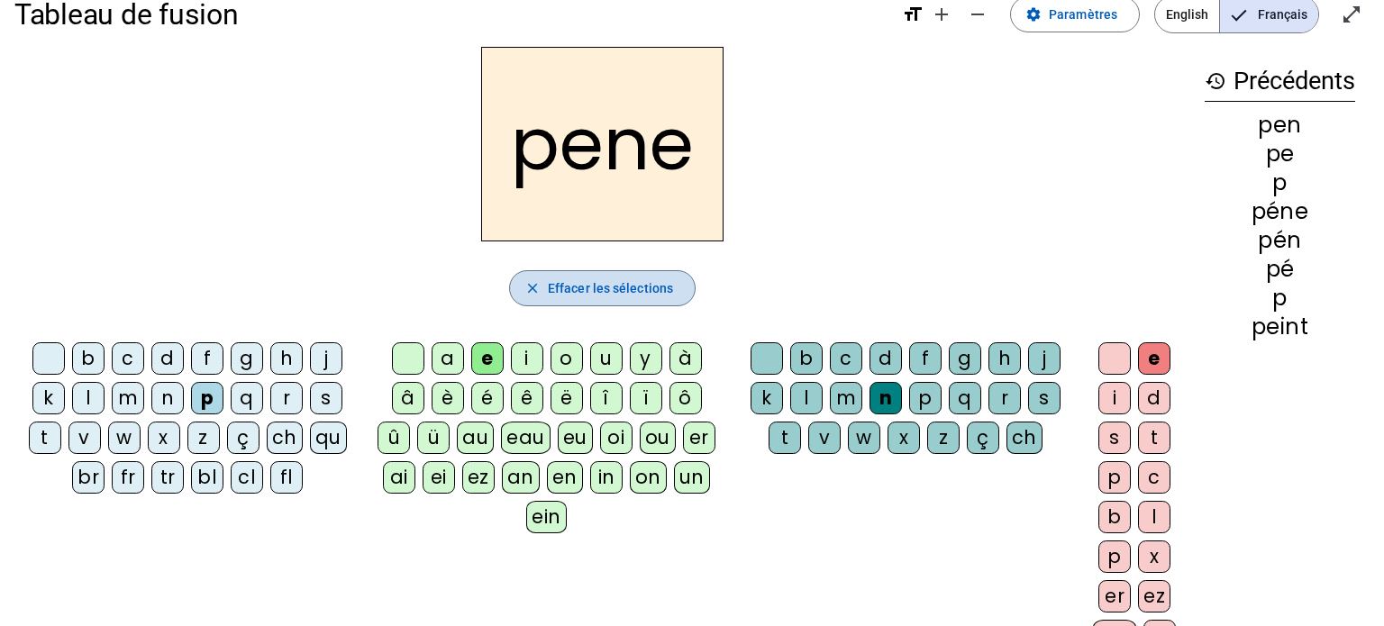
click at [600, 305] on span "button" at bounding box center [602, 288] width 185 height 43
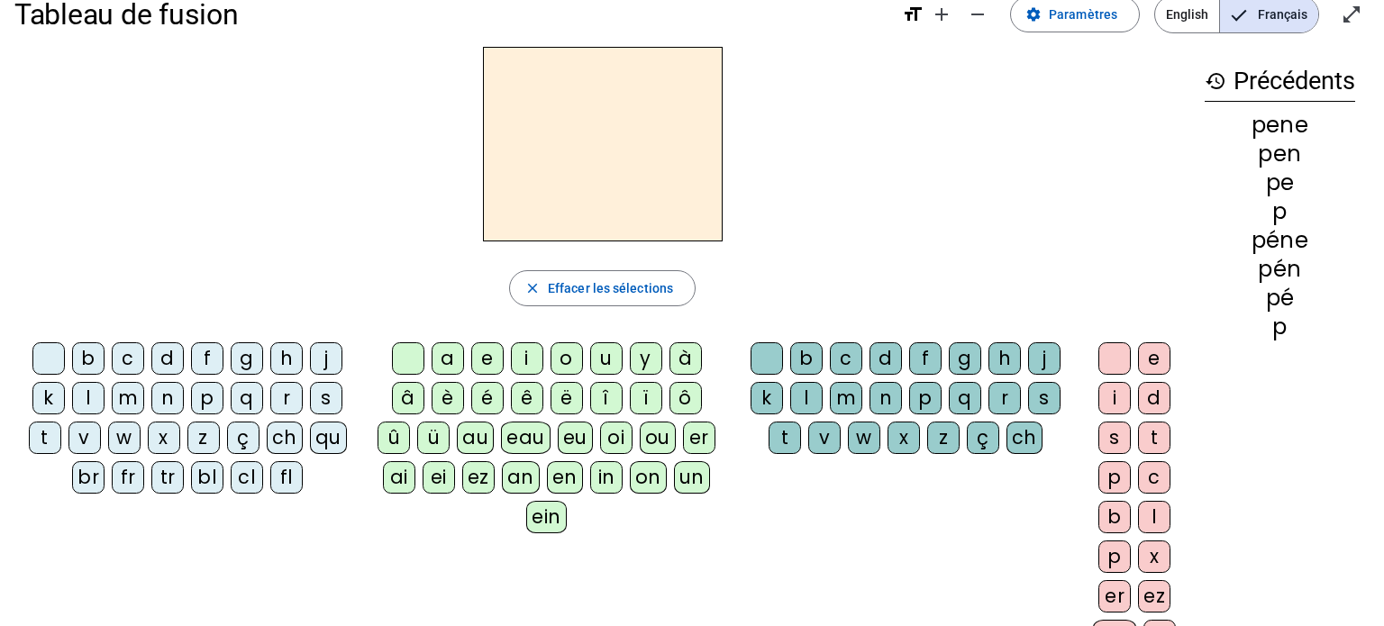
click at [205, 400] on div "p" at bounding box center [207, 398] width 32 height 32
click at [489, 367] on div "e" at bounding box center [487, 358] width 32 height 32
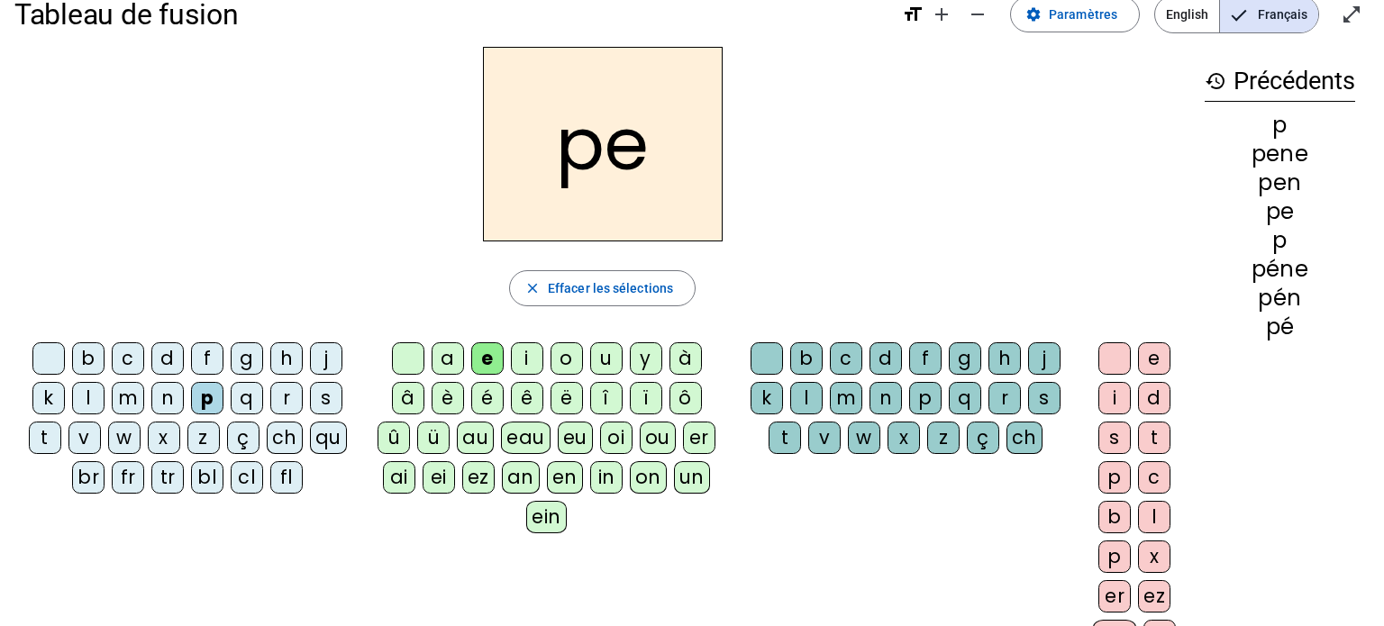
click at [461, 359] on div "a" at bounding box center [448, 358] width 32 height 32
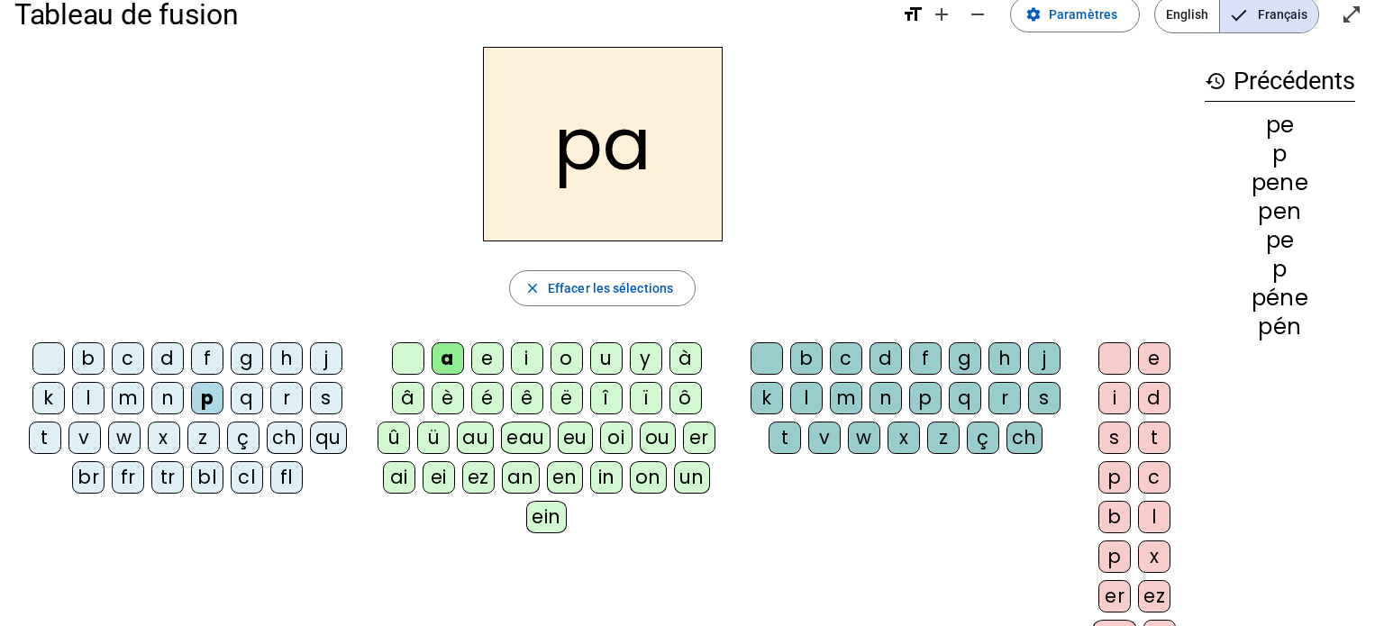
click at [883, 404] on div "n" at bounding box center [885, 398] width 32 height 32
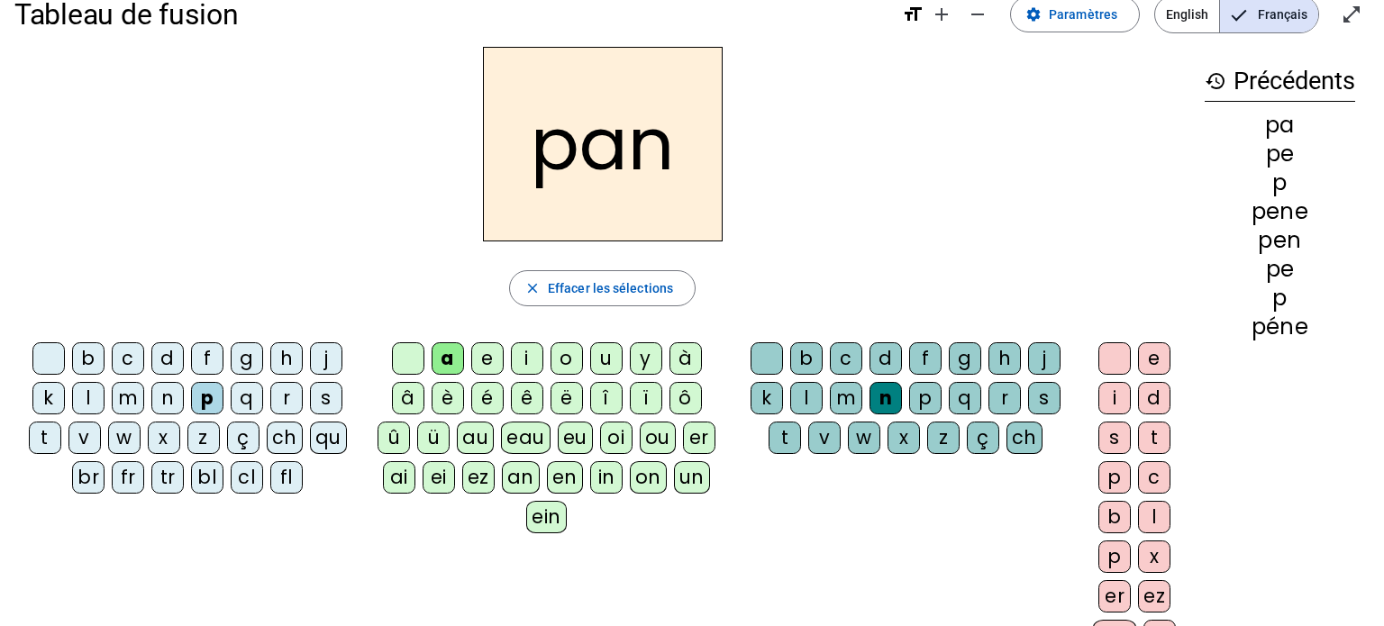
click at [1153, 356] on div "e" at bounding box center [1154, 358] width 32 height 32
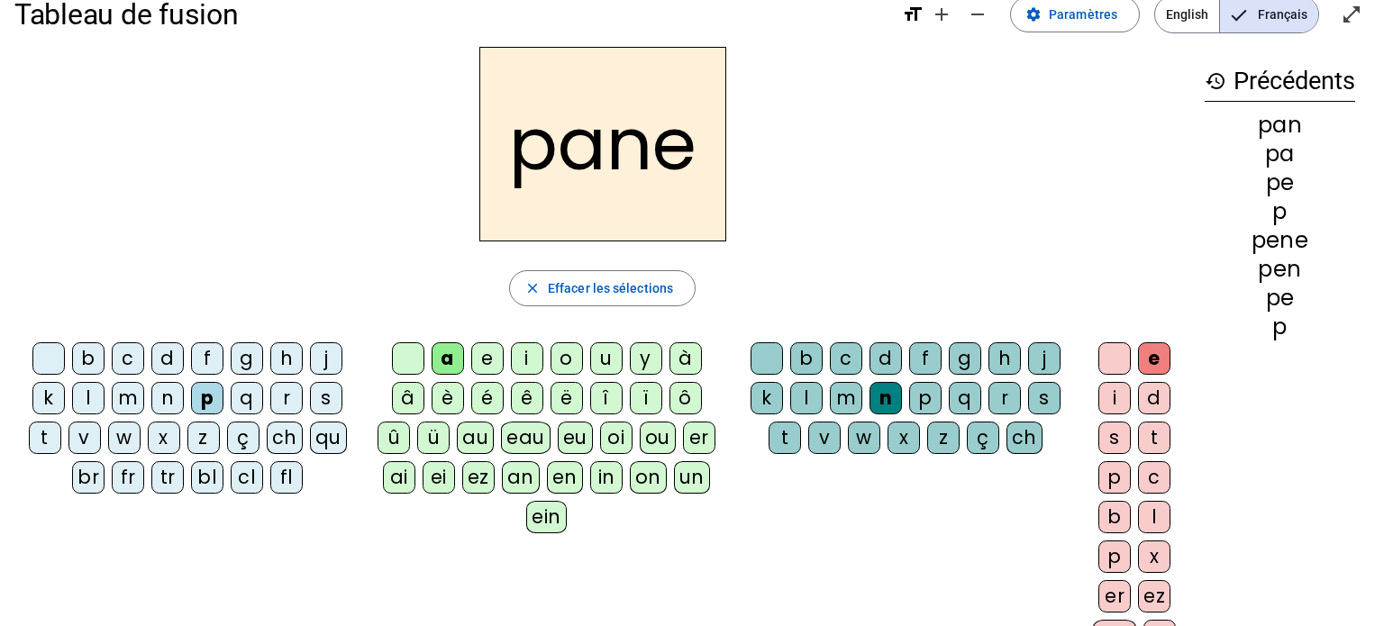
click at [476, 195] on div "pane" at bounding box center [602, 144] width 1176 height 195
click at [454, 479] on div "ei" at bounding box center [439, 477] width 32 height 32
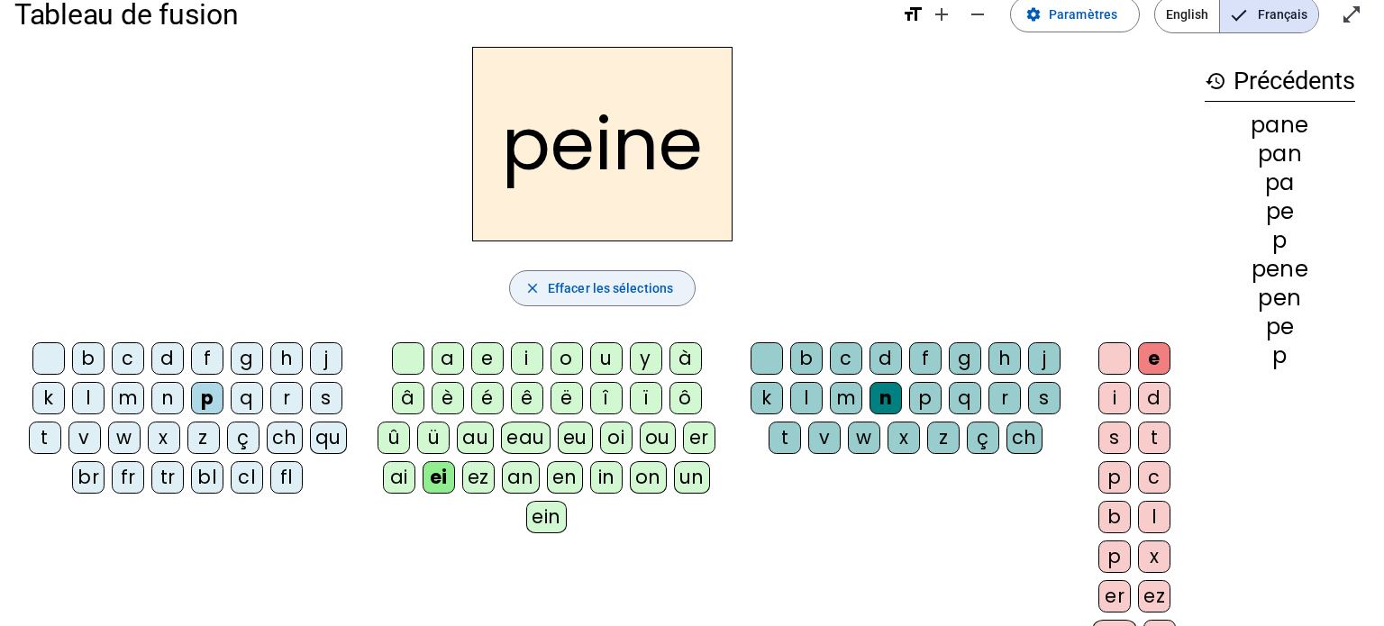
click at [675, 303] on span "button" at bounding box center [602, 288] width 185 height 43
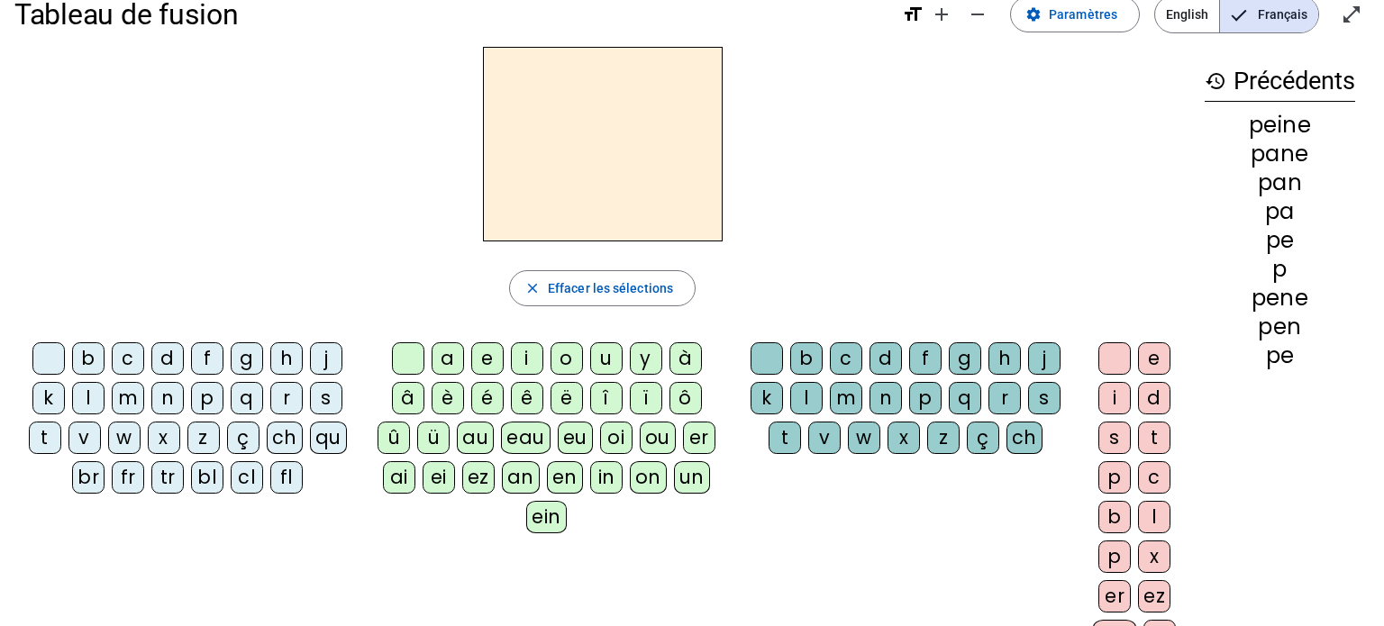
click at [274, 406] on div "r" at bounding box center [286, 398] width 32 height 32
click at [496, 360] on div "e" at bounding box center [487, 358] width 32 height 32
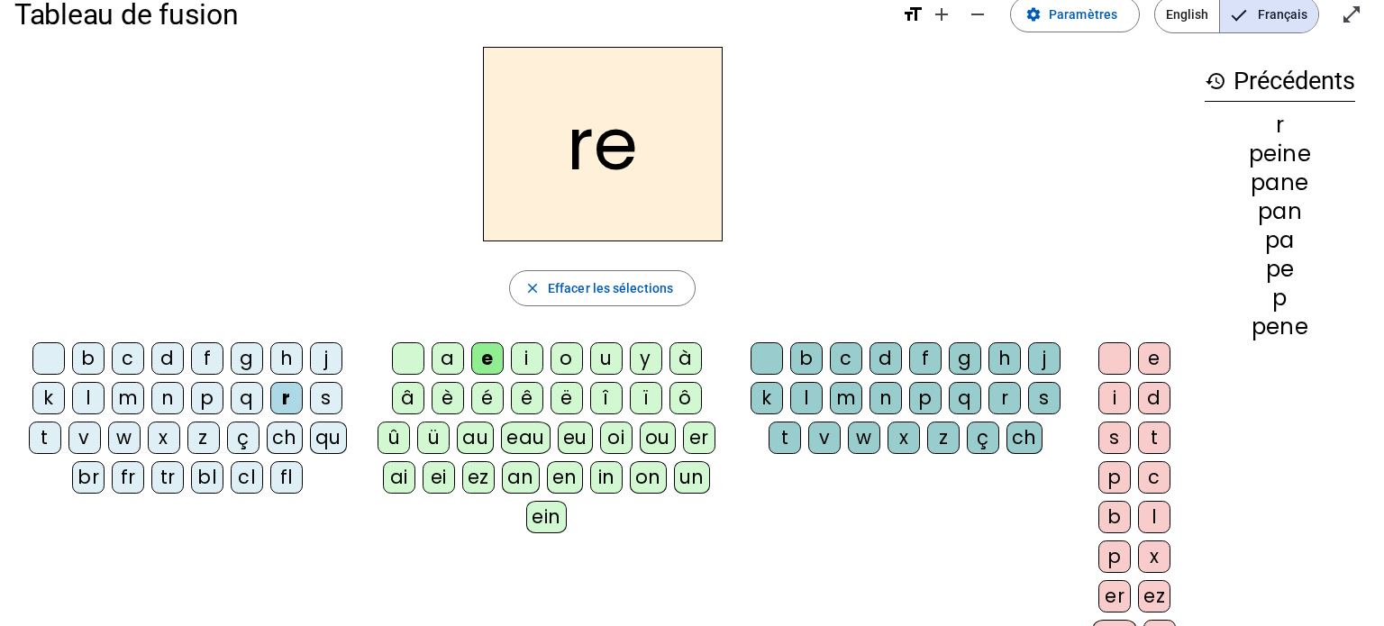
click at [889, 395] on div "n" at bounding box center [885, 398] width 32 height 32
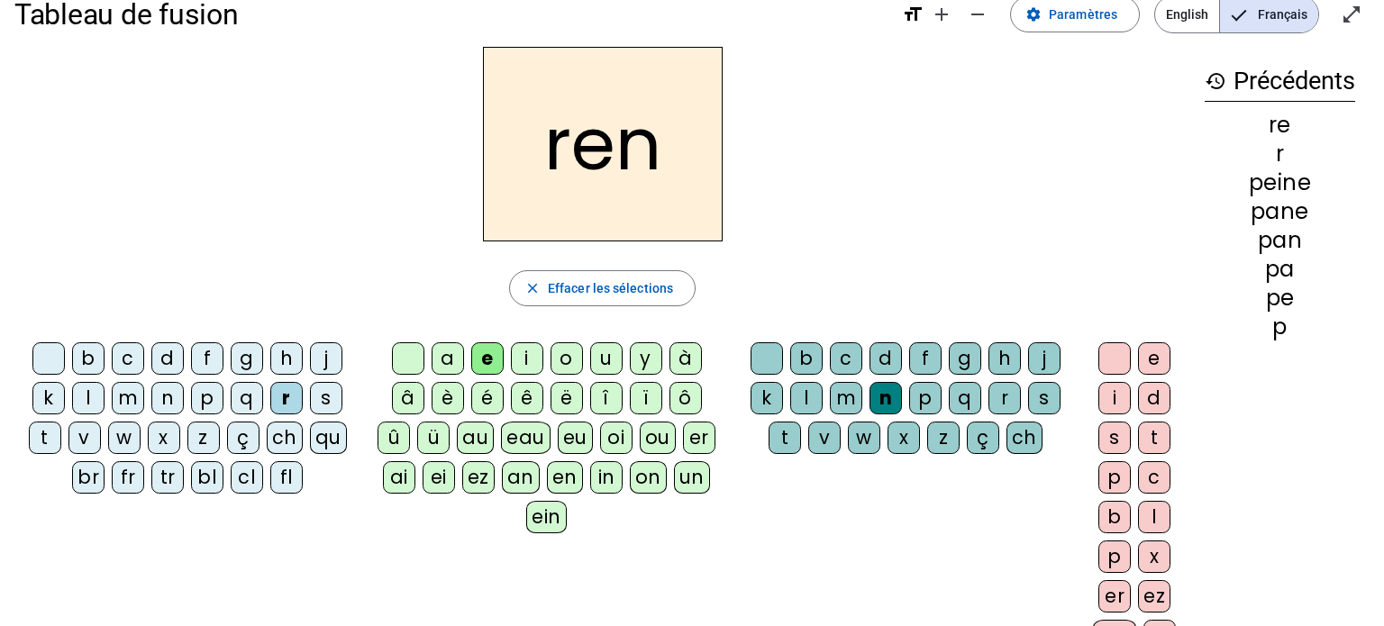
click at [1141, 361] on div "e" at bounding box center [1154, 358] width 32 height 32
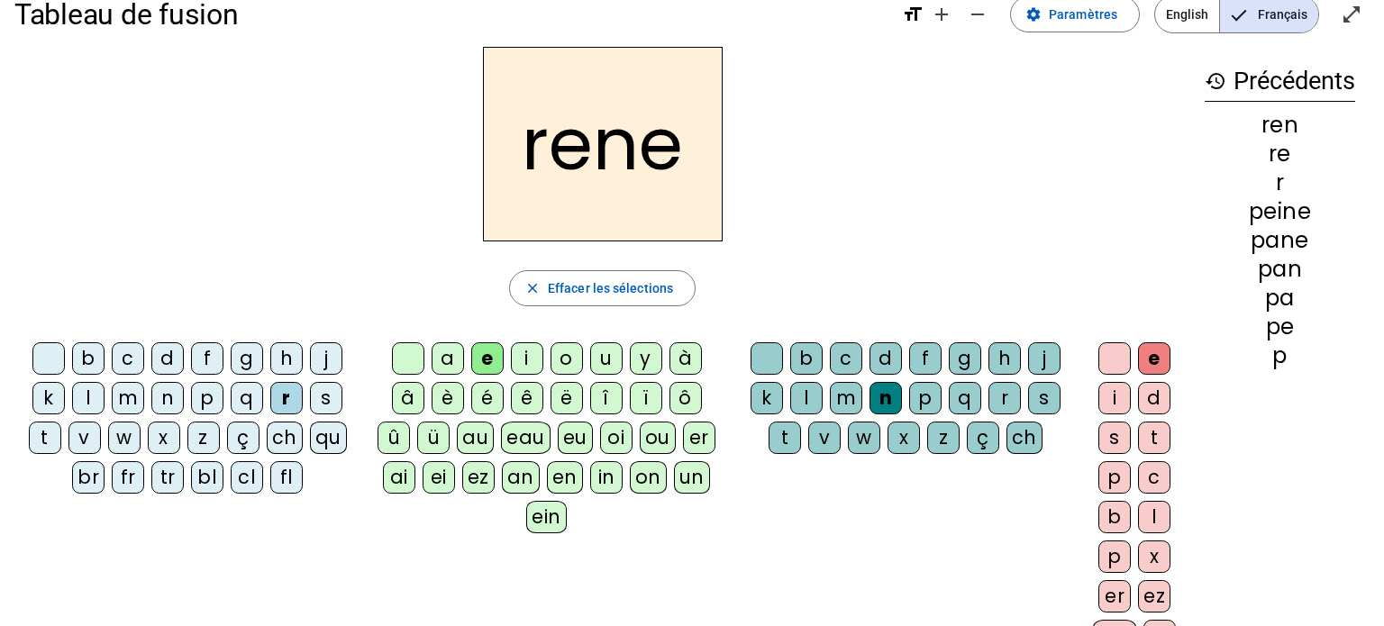
click at [429, 486] on div "ei" at bounding box center [439, 477] width 32 height 32
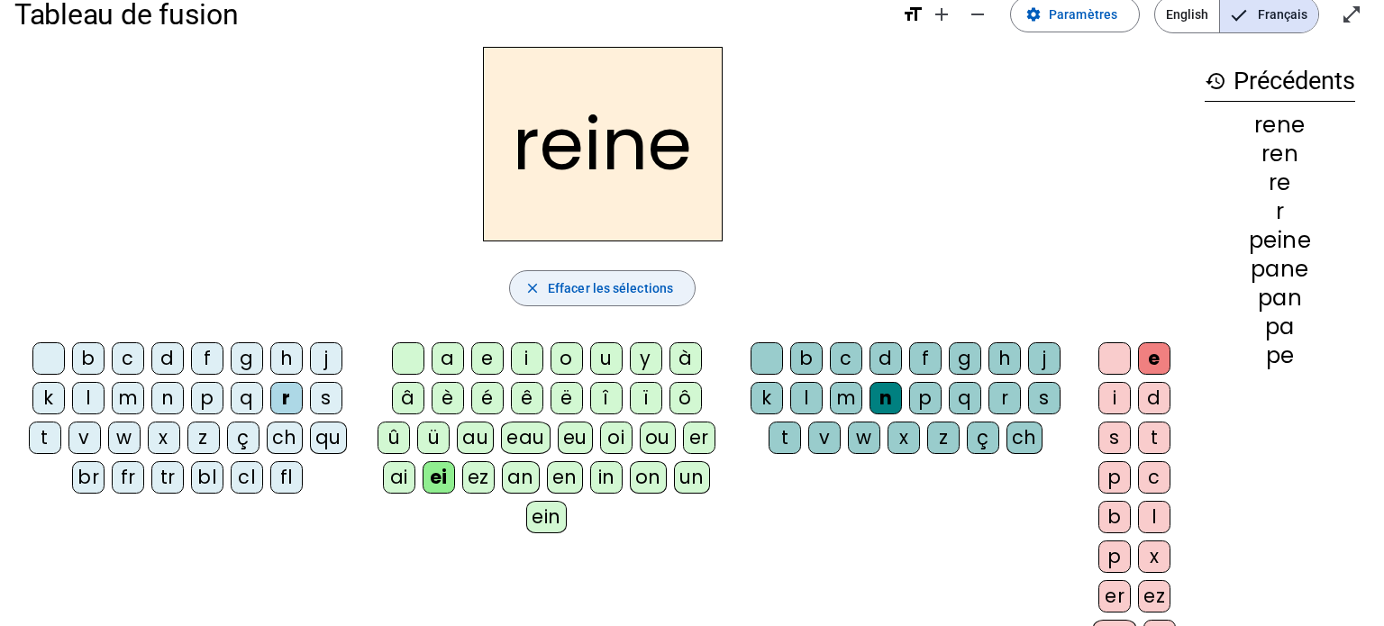
click at [530, 285] on mat-icon "close" at bounding box center [532, 288] width 16 height 16
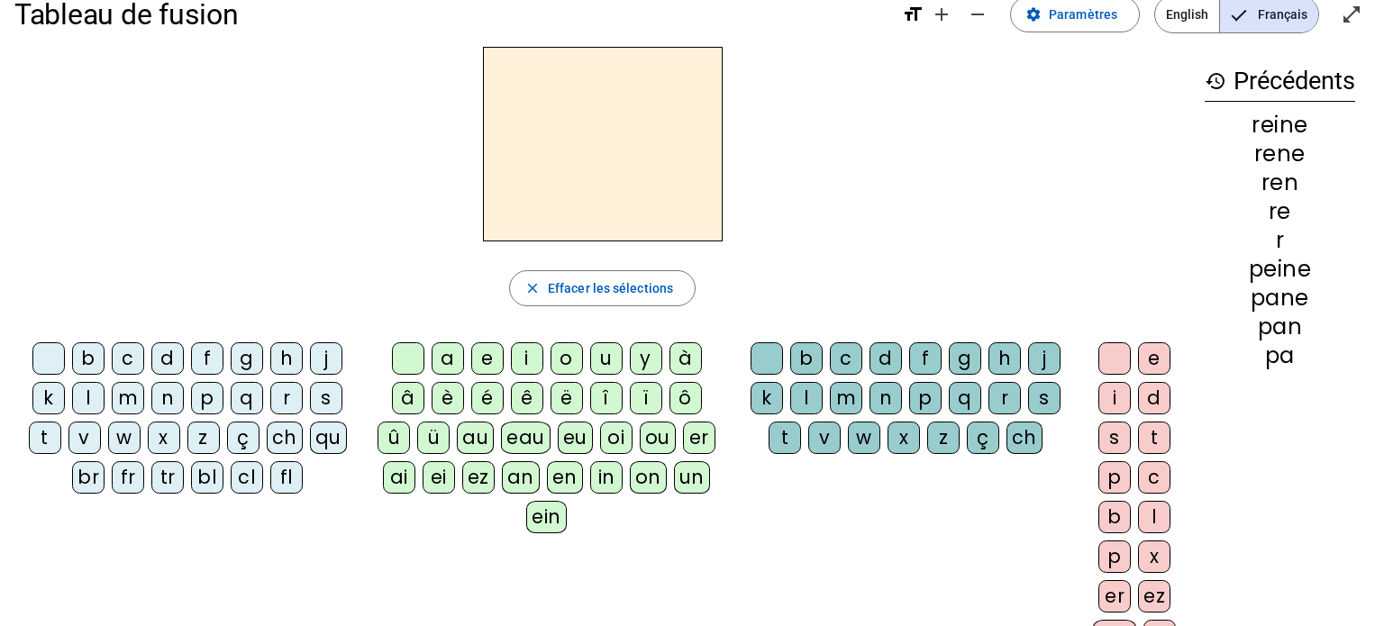
click at [281, 405] on div "r" at bounding box center [286, 398] width 32 height 32
click at [531, 526] on div "ein" at bounding box center [546, 517] width 41 height 32
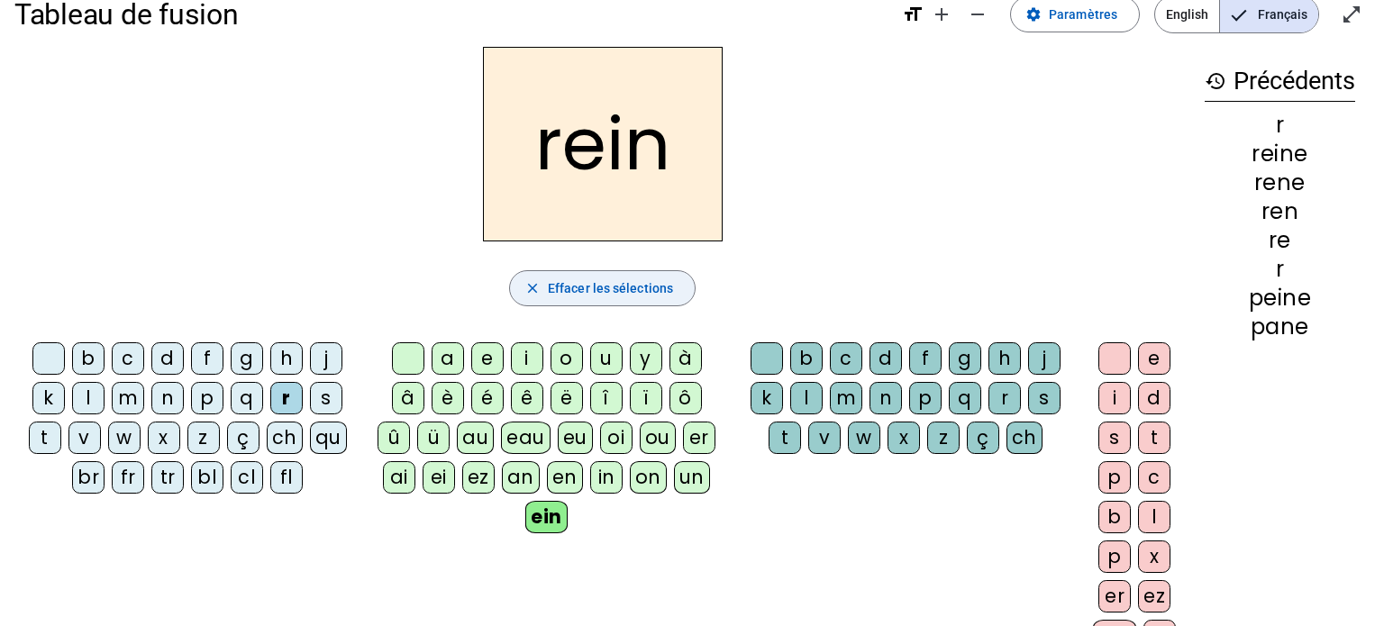
click at [564, 288] on span "Effacer les sélections" at bounding box center [610, 288] width 125 height 22
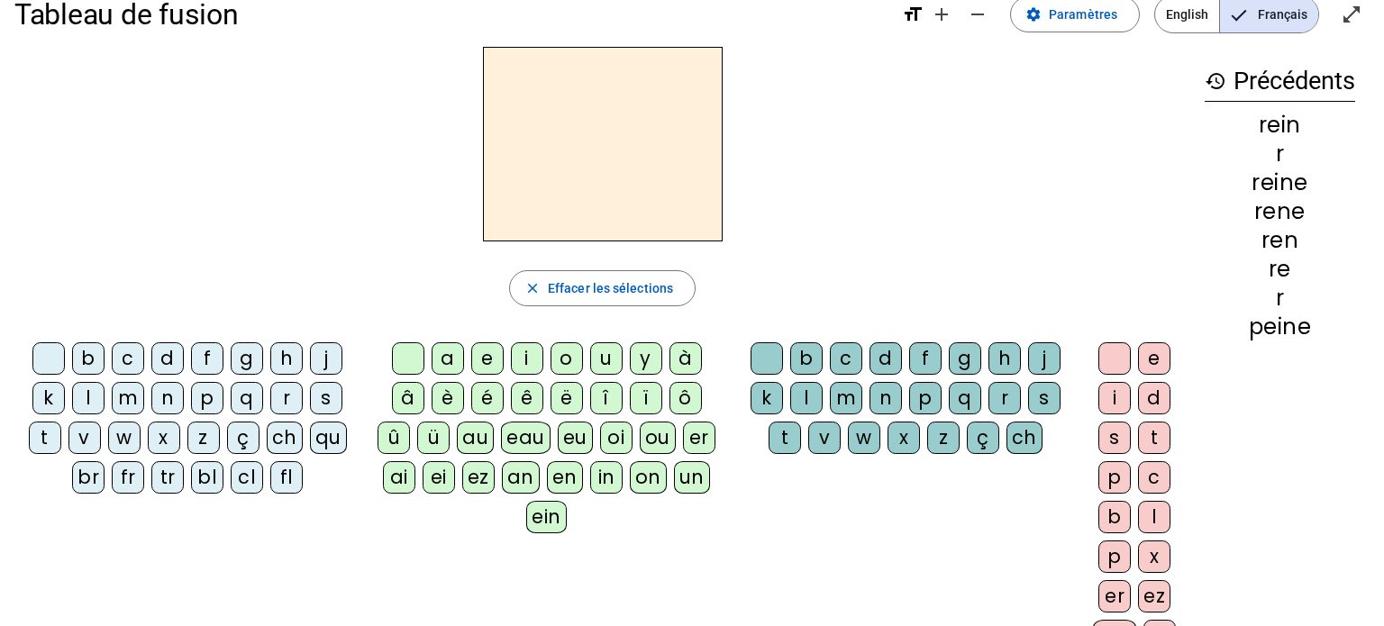
click at [200, 359] on div "f" at bounding box center [207, 358] width 32 height 32
click at [131, 488] on div "fr" at bounding box center [128, 477] width 32 height 32
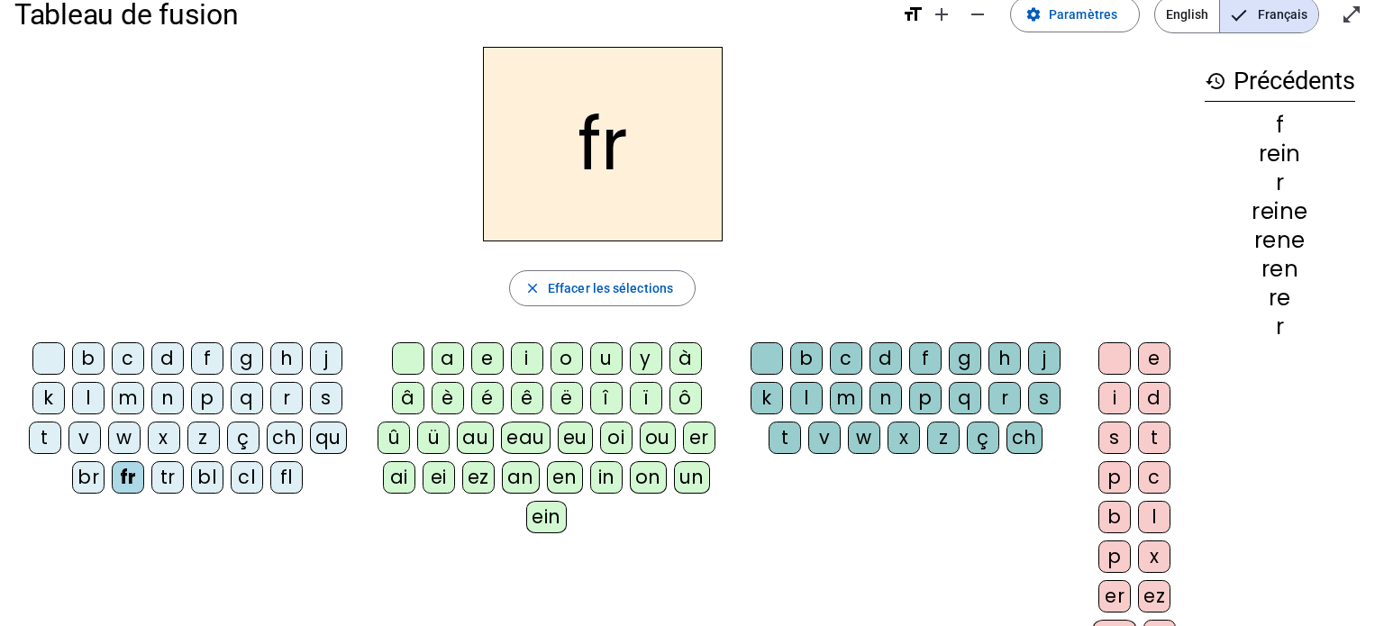
click at [546, 517] on div "ein" at bounding box center [546, 517] width 41 height 32
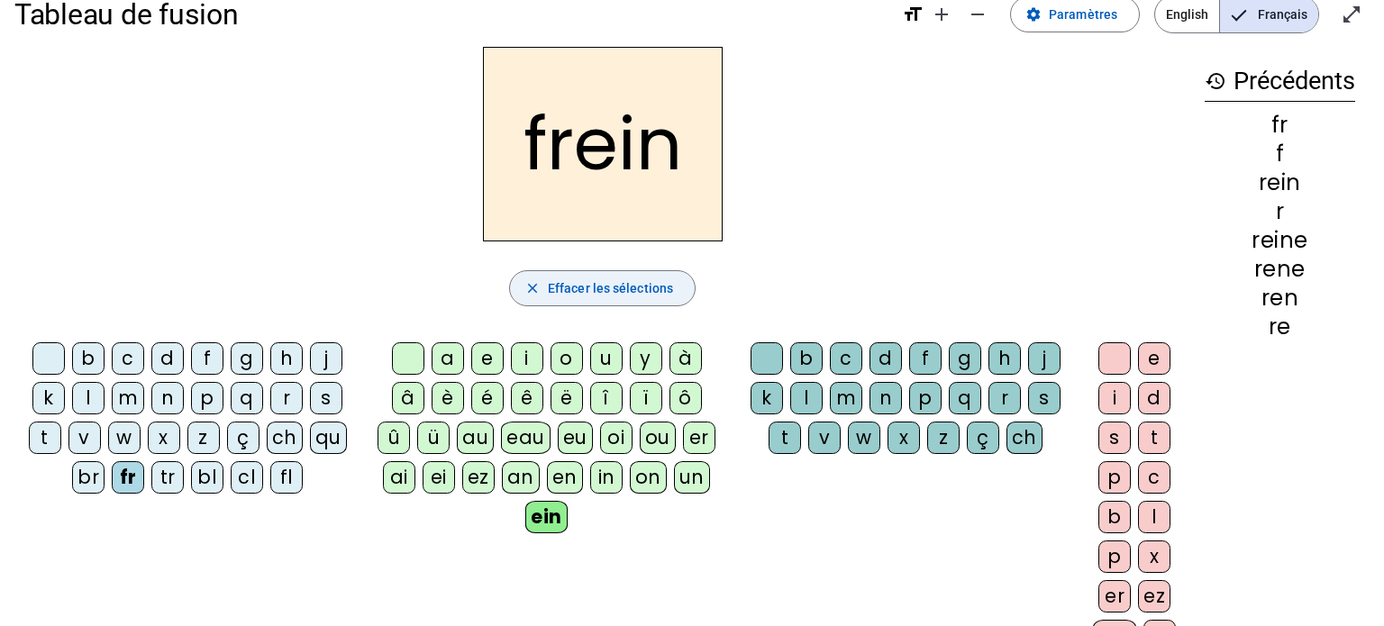
click at [641, 278] on span "Effacer les sélections" at bounding box center [610, 288] width 125 height 22
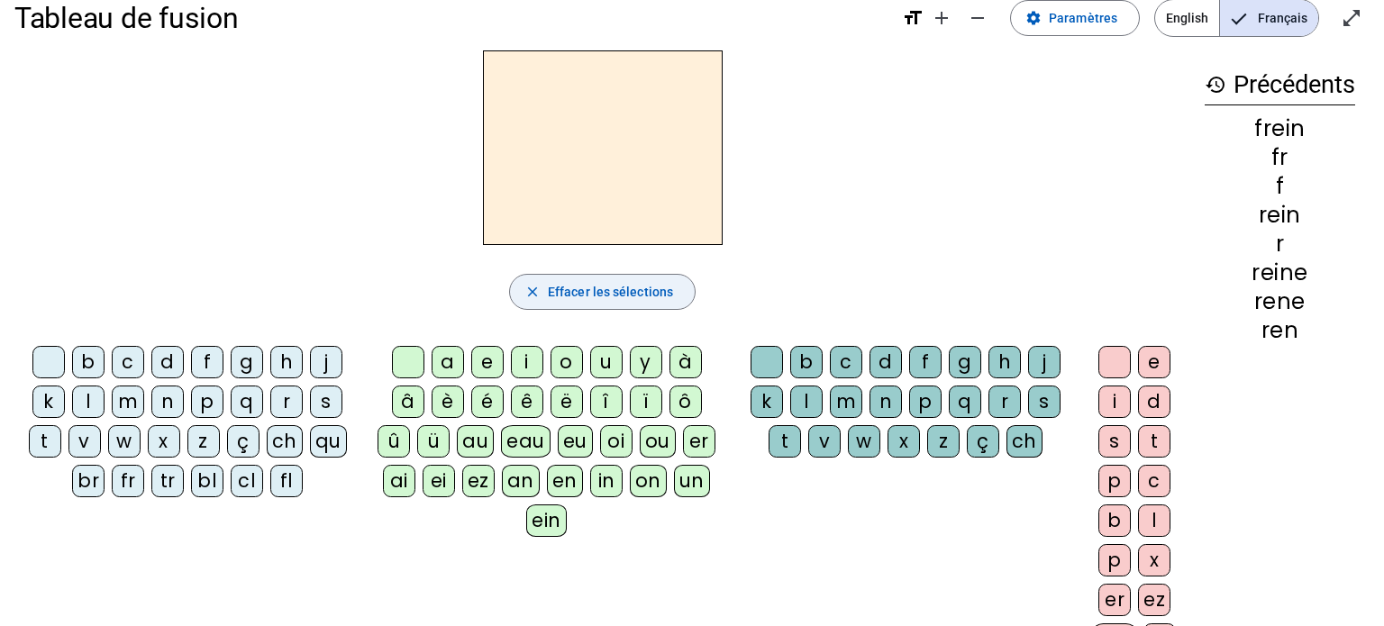
scroll to position [26, 0]
